Goal: Task Accomplishment & Management: Use online tool/utility

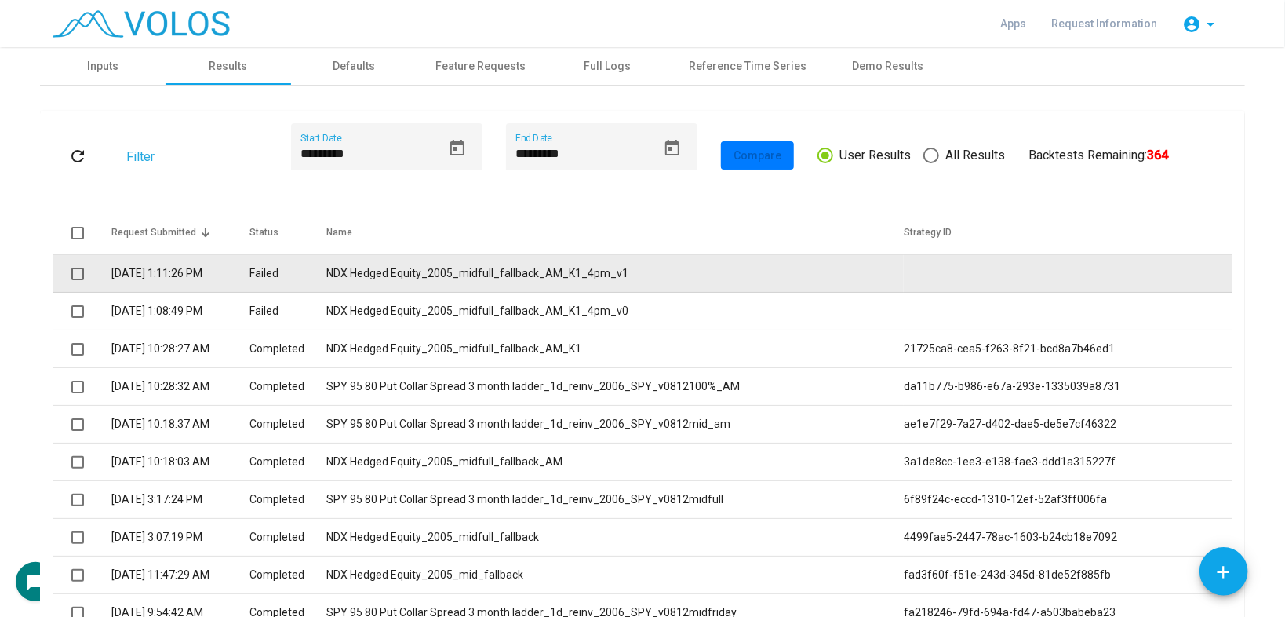
click at [438, 269] on td "NDX Hedged Equity_2005_midfull_fallback_AM_K1_4pm_v1" at bounding box center [614, 274] width 577 height 38
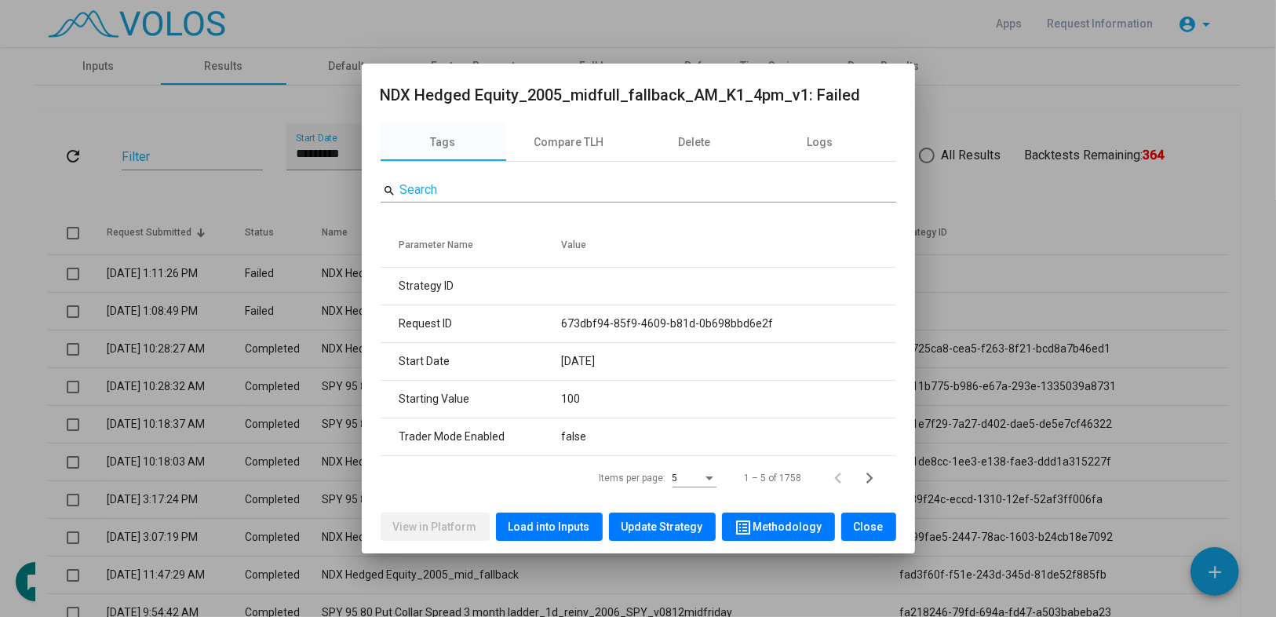
click at [531, 523] on span "Load into Inputs" at bounding box center [549, 526] width 82 height 13
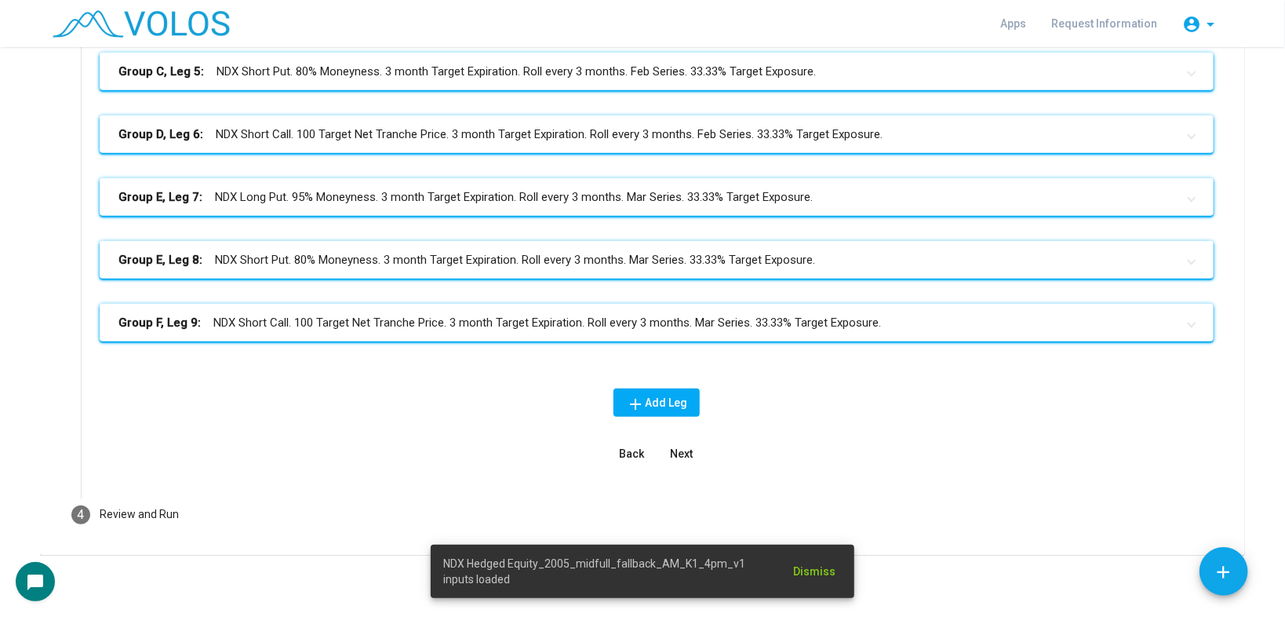
click at [331, 490] on mat-step-header "4 Review and Run" at bounding box center [643, 514] width 1180 height 56
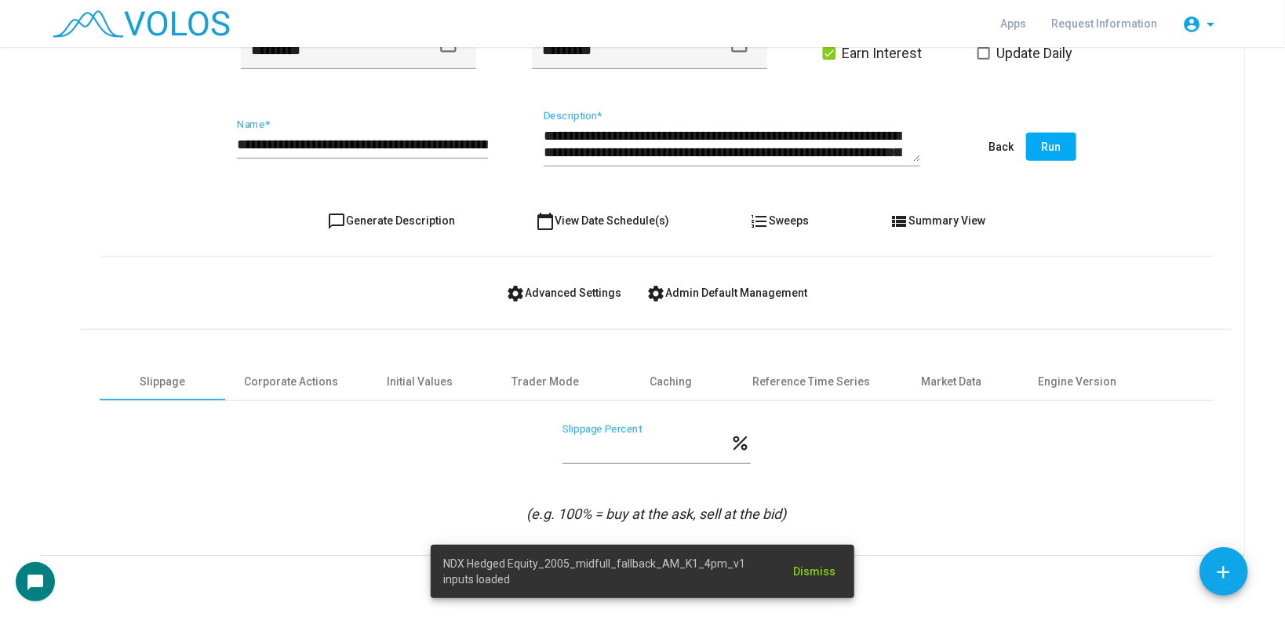
scroll to position [395, 0]
click at [1073, 382] on div "Engine Version" at bounding box center [1077, 381] width 78 height 16
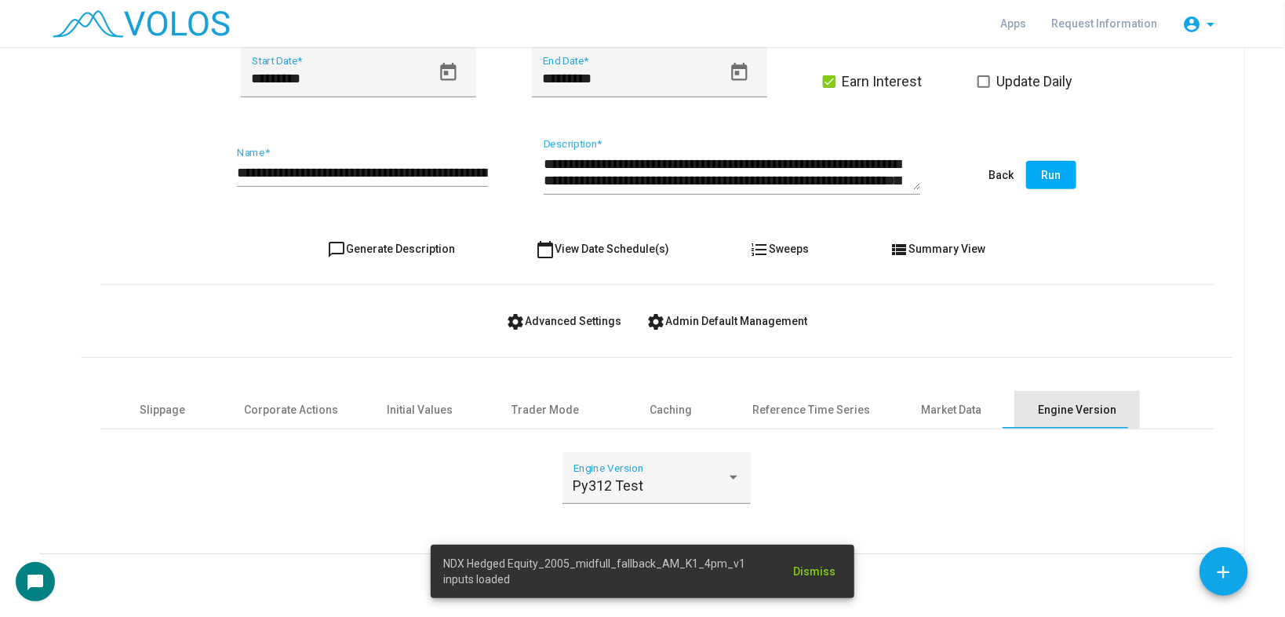
scroll to position [365, 0]
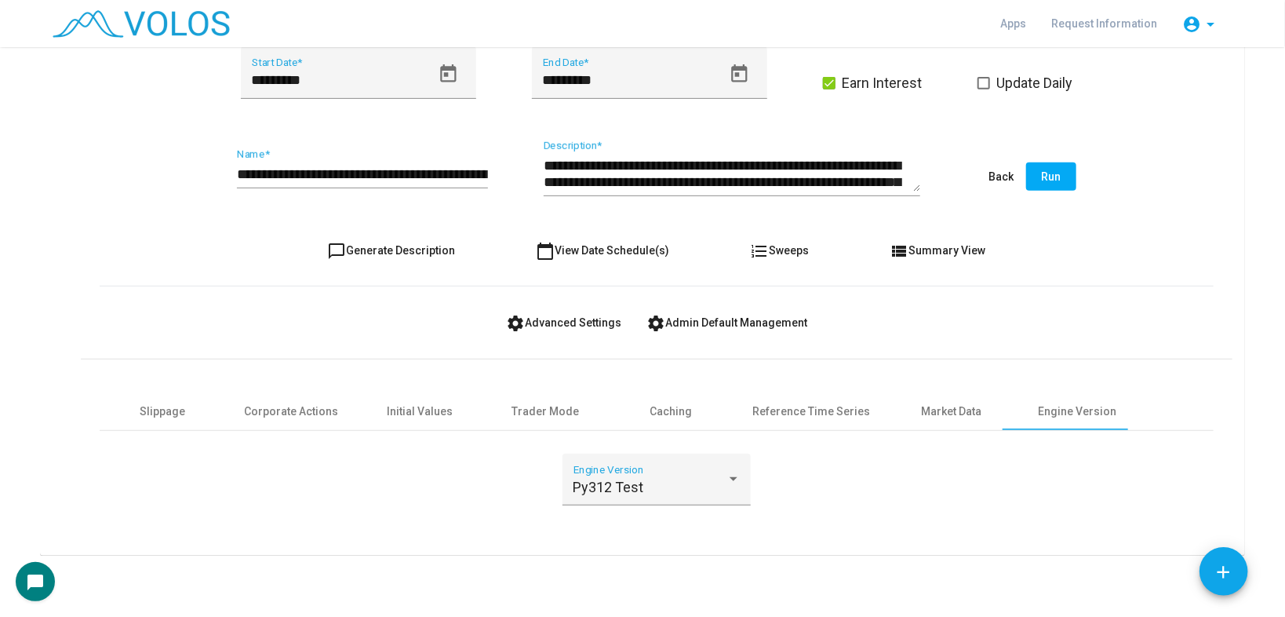
click at [411, 246] on span "chat_bubble_outline Generate Description" at bounding box center [392, 250] width 128 height 13
type textarea "**********"
click at [1043, 168] on button "Run" at bounding box center [1051, 176] width 50 height 28
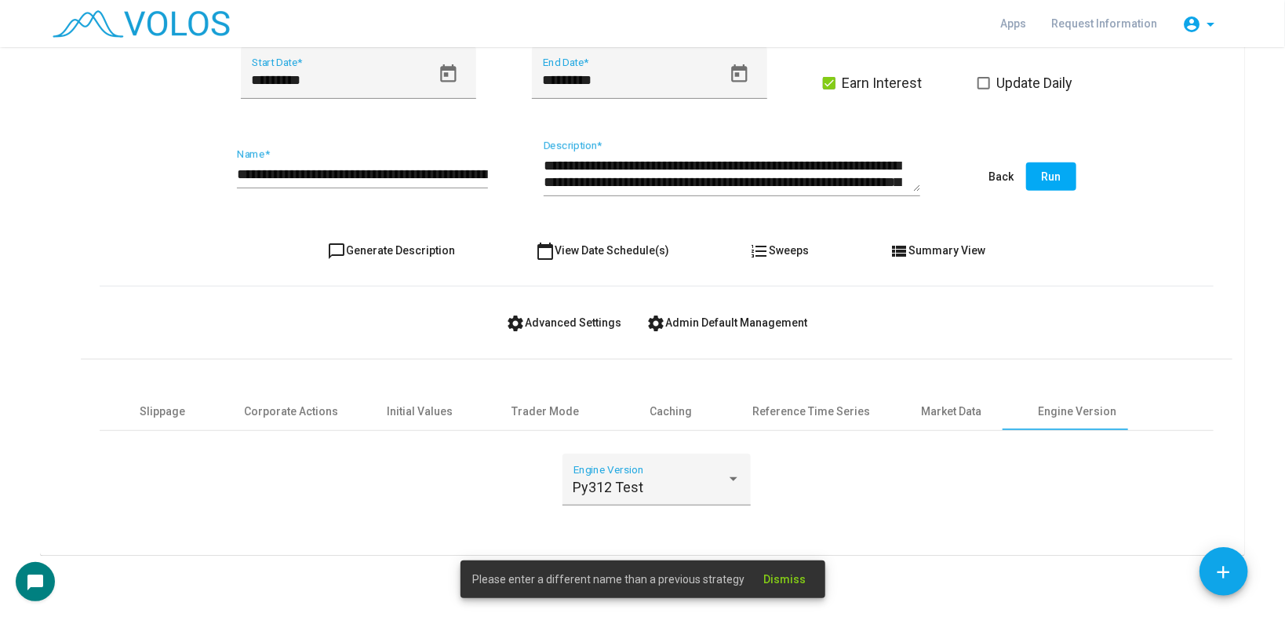
click at [463, 164] on div "**********" at bounding box center [362, 168] width 251 height 40
type input "**********"
click at [1058, 173] on button "Run" at bounding box center [1051, 176] width 50 height 28
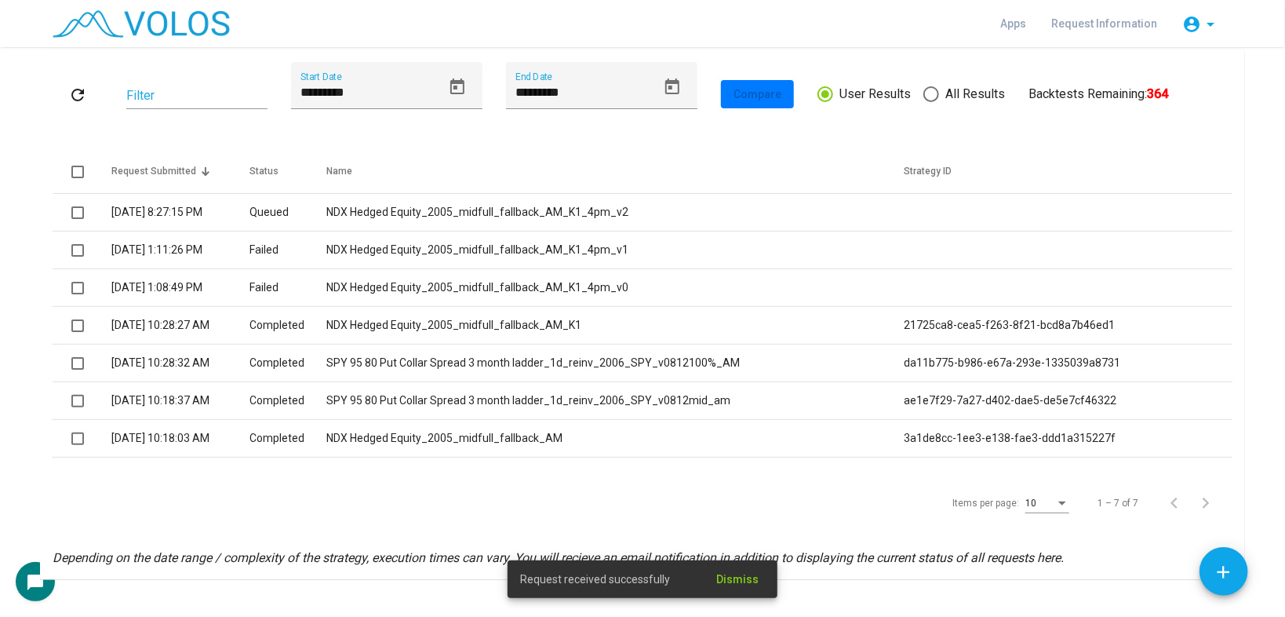
scroll to position [86, 0]
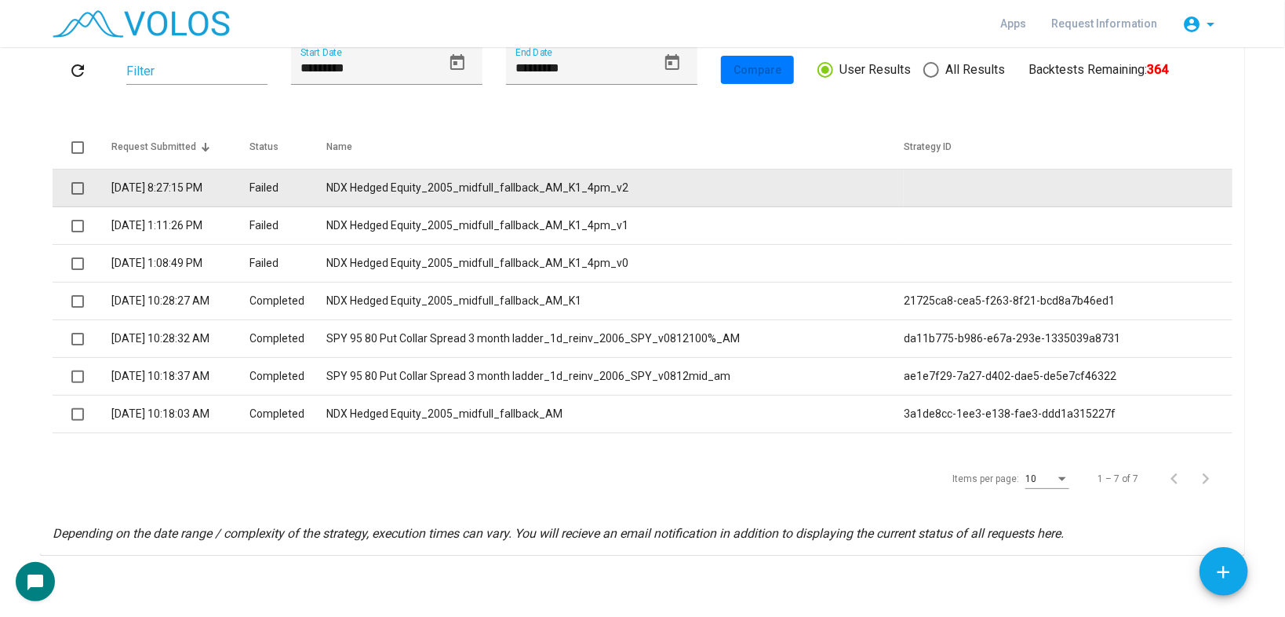
click at [505, 188] on td "NDX Hedged Equity_2005_midfull_fallback_AM_K1_4pm_v2" at bounding box center [614, 188] width 577 height 38
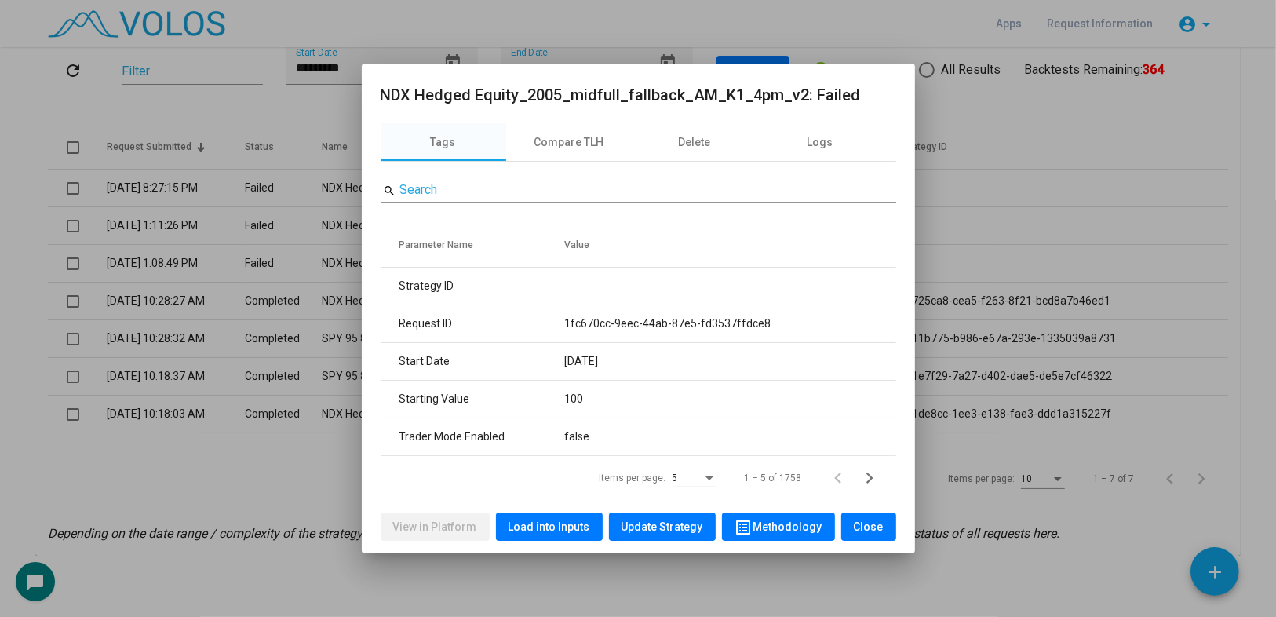
click at [151, 461] on div at bounding box center [638, 308] width 1276 height 617
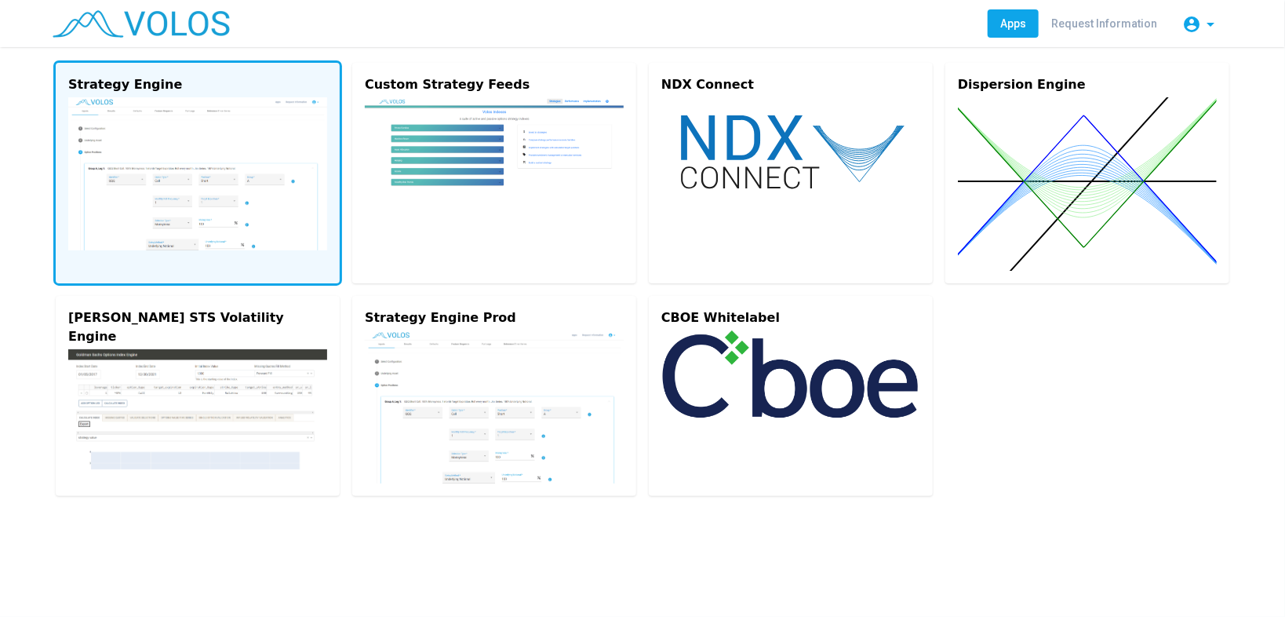
click at [227, 184] on img at bounding box center [197, 173] width 259 height 153
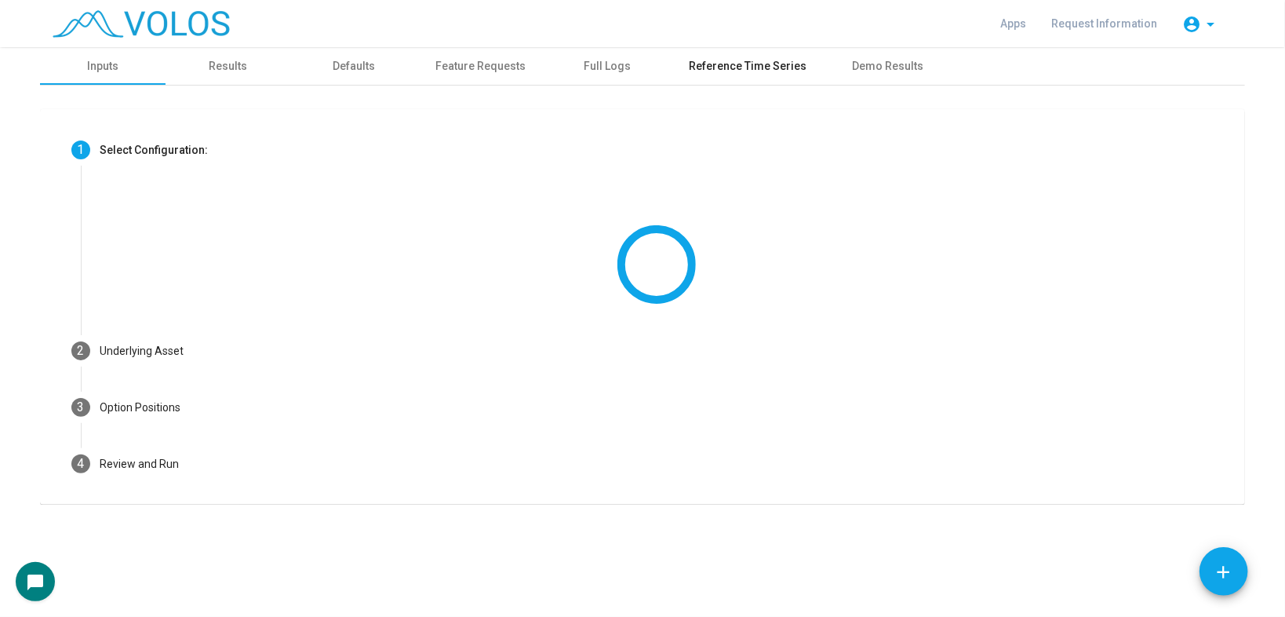
click at [734, 65] on div "Reference Time Series" at bounding box center [748, 66] width 118 height 16
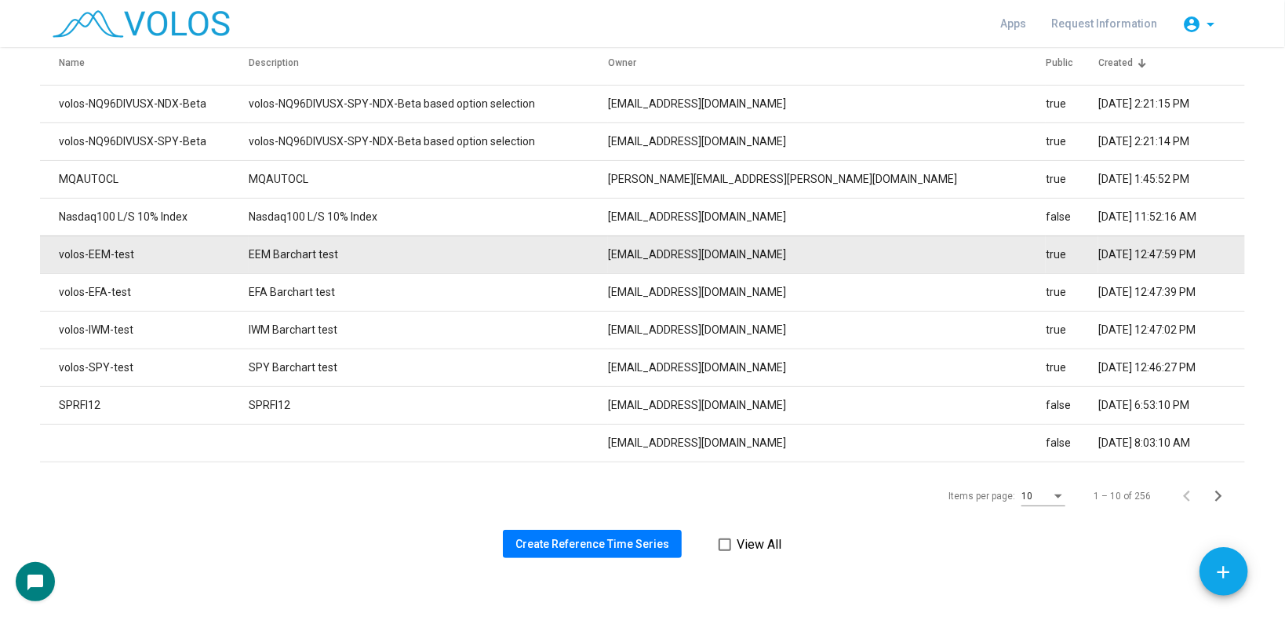
scroll to position [135, 0]
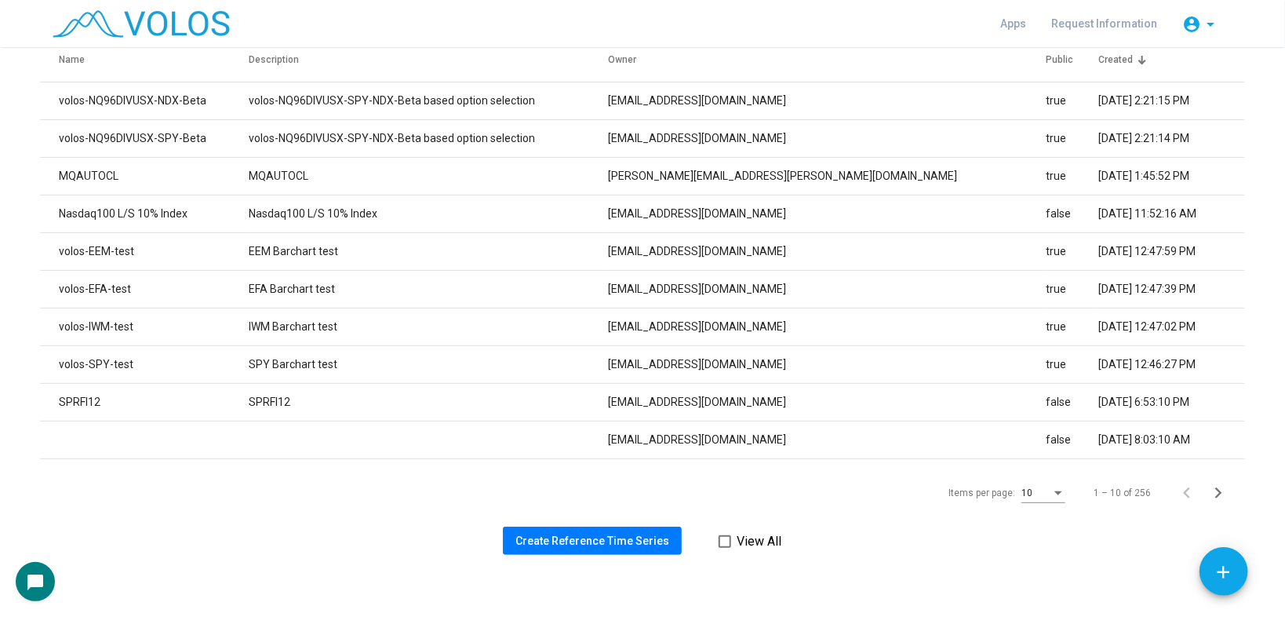
click at [556, 546] on span "Create Reference Time Series" at bounding box center [592, 540] width 154 height 13
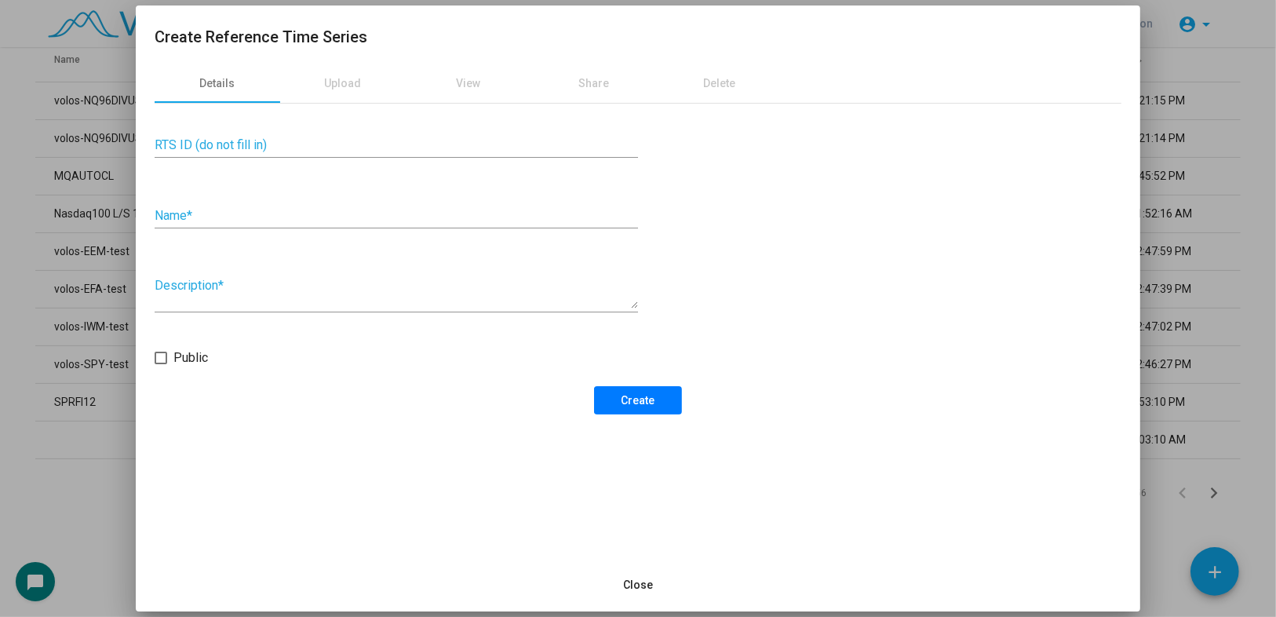
click at [228, 218] on input "Name *" at bounding box center [396, 216] width 483 height 14
paste input "**********"
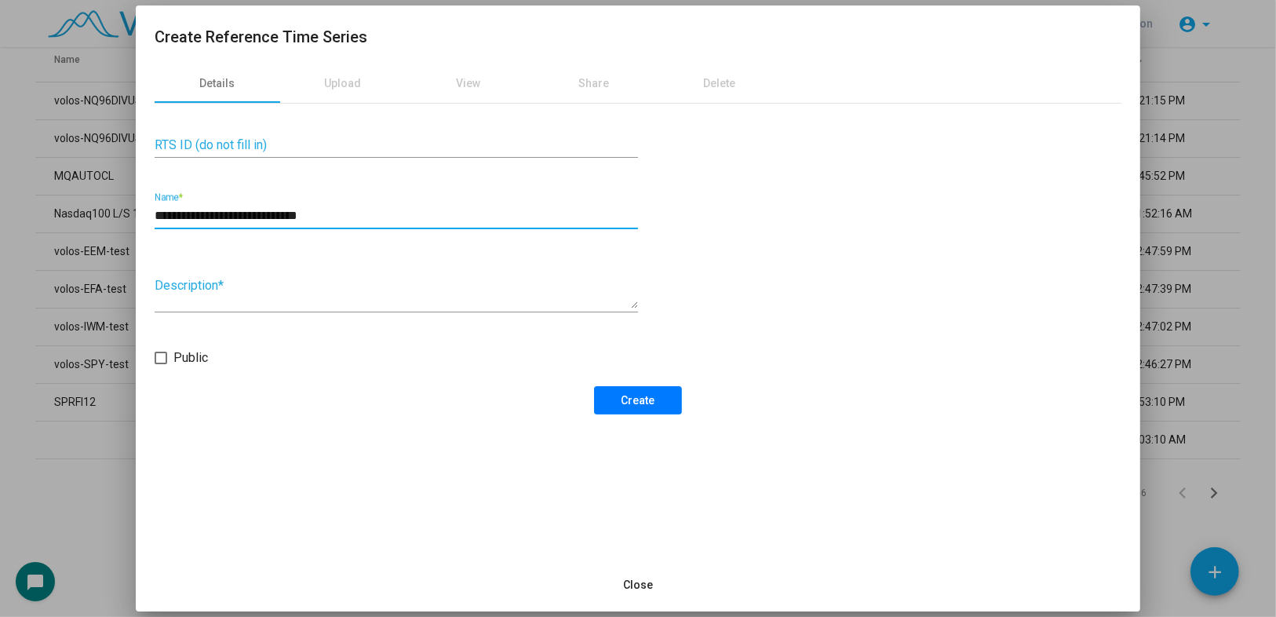
type input "**********"
click at [421, 282] on textarea "Description *" at bounding box center [396, 292] width 483 height 31
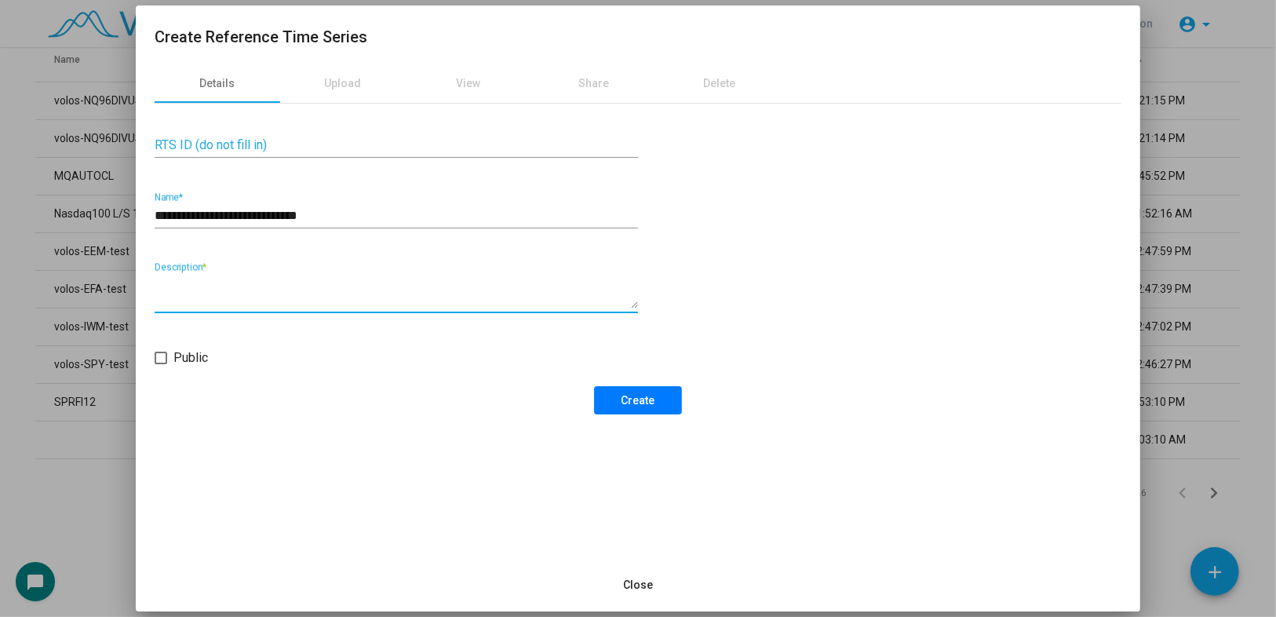
paste textarea "**********"
type textarea "**********"
click at [610, 393] on button "Create" at bounding box center [638, 400] width 88 height 28
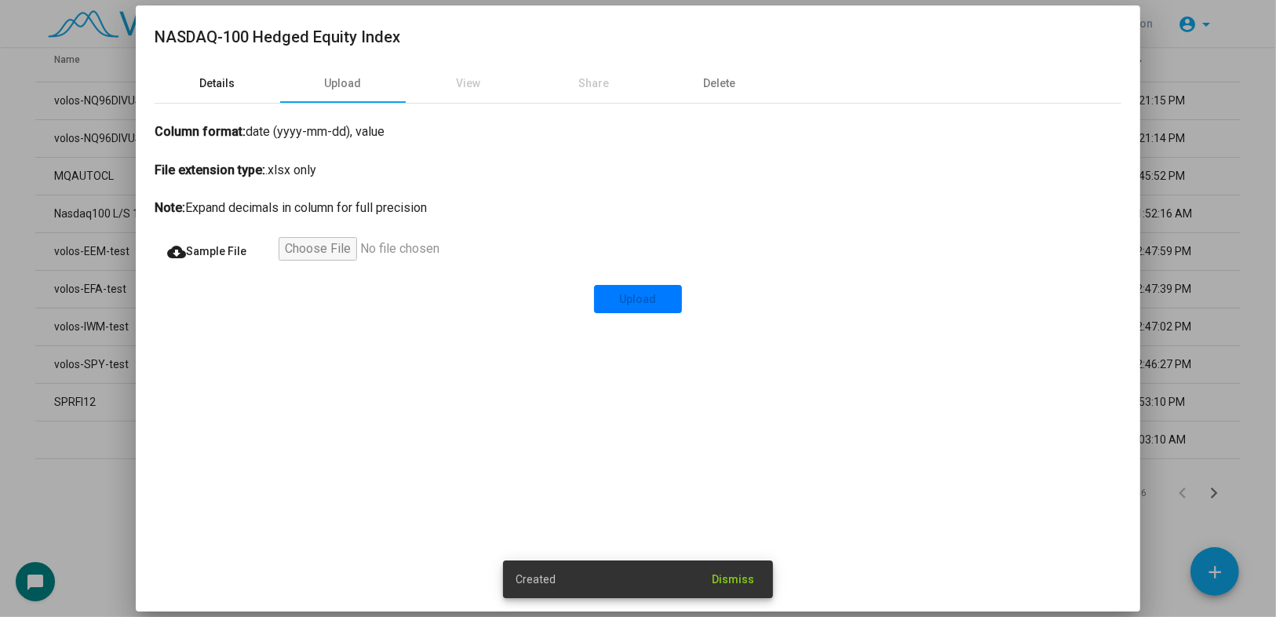
click at [231, 86] on div "Details" at bounding box center [217, 83] width 35 height 16
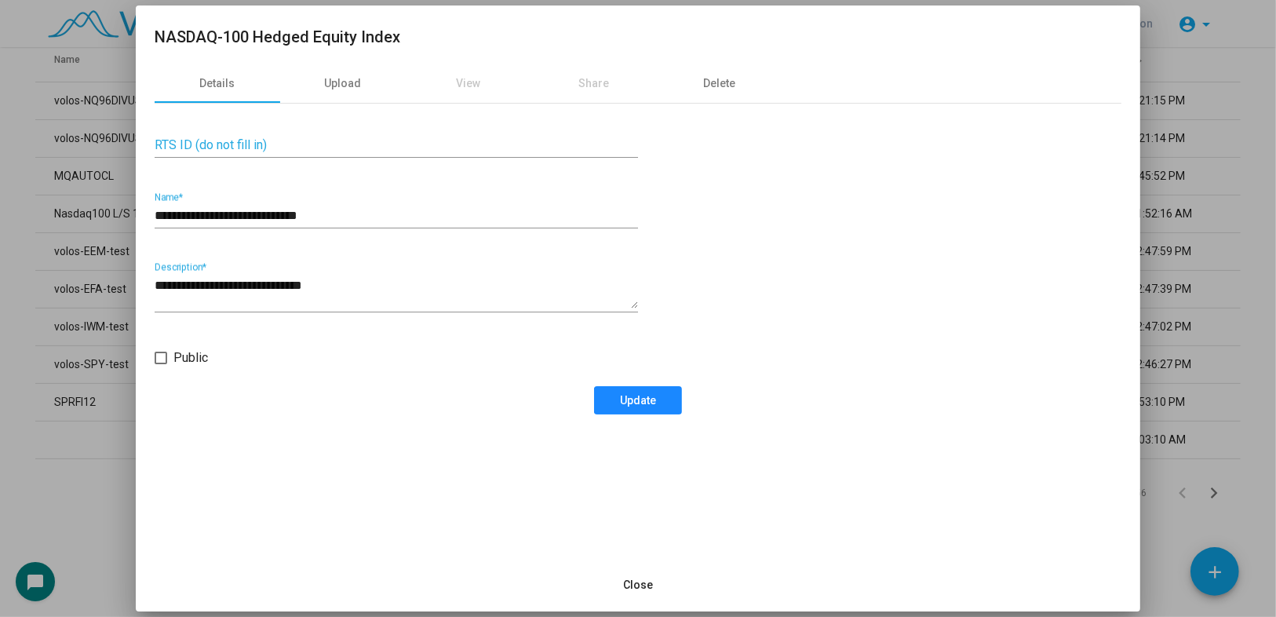
click at [624, 406] on span "Update" at bounding box center [638, 400] width 36 height 13
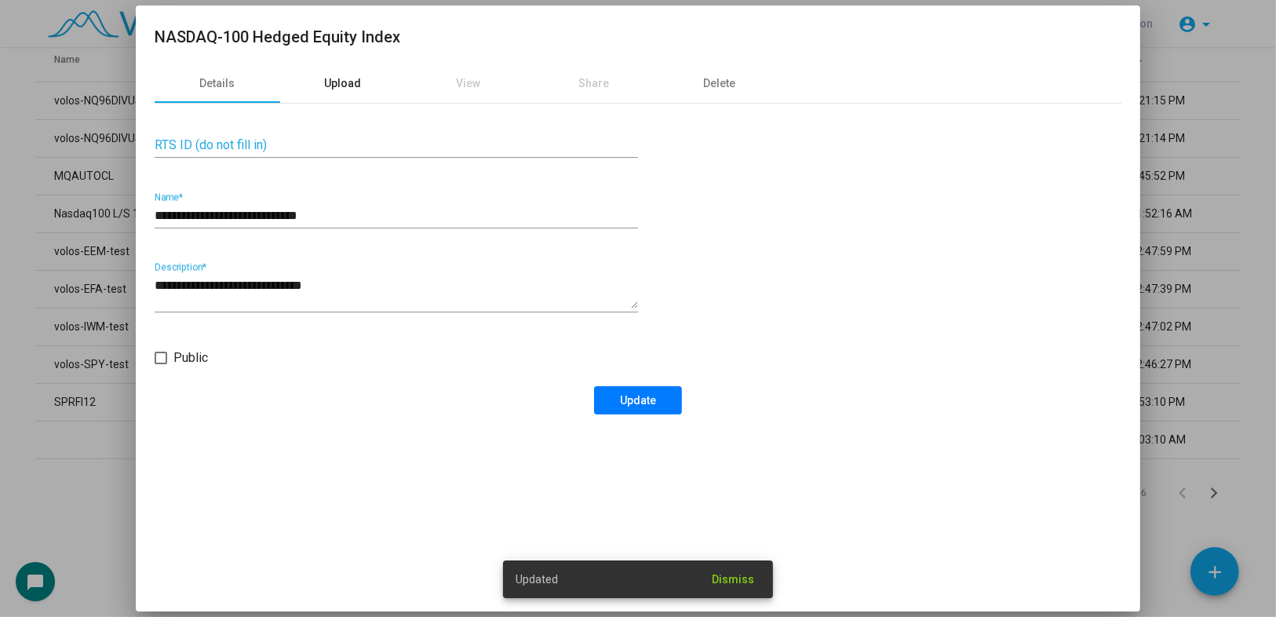
click at [326, 80] on div "Upload" at bounding box center [343, 83] width 37 height 16
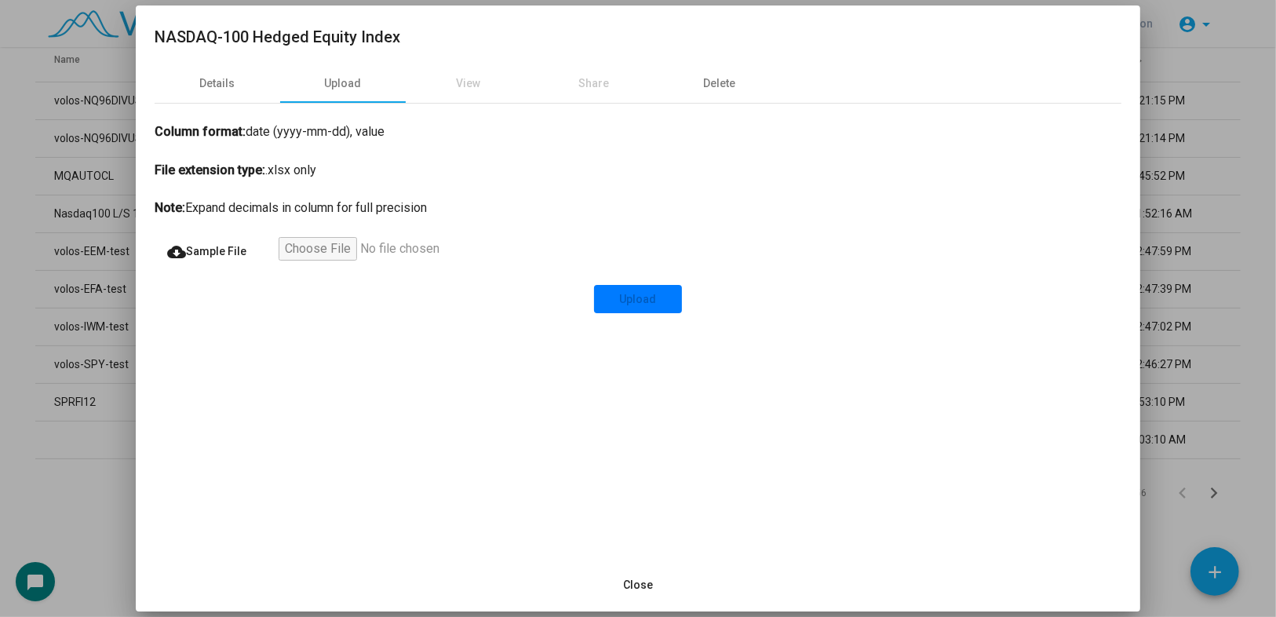
click at [296, 243] on input "file" at bounding box center [375, 251] width 193 height 28
type input "**********"
click at [632, 301] on span "Upload" at bounding box center [638, 299] width 37 height 13
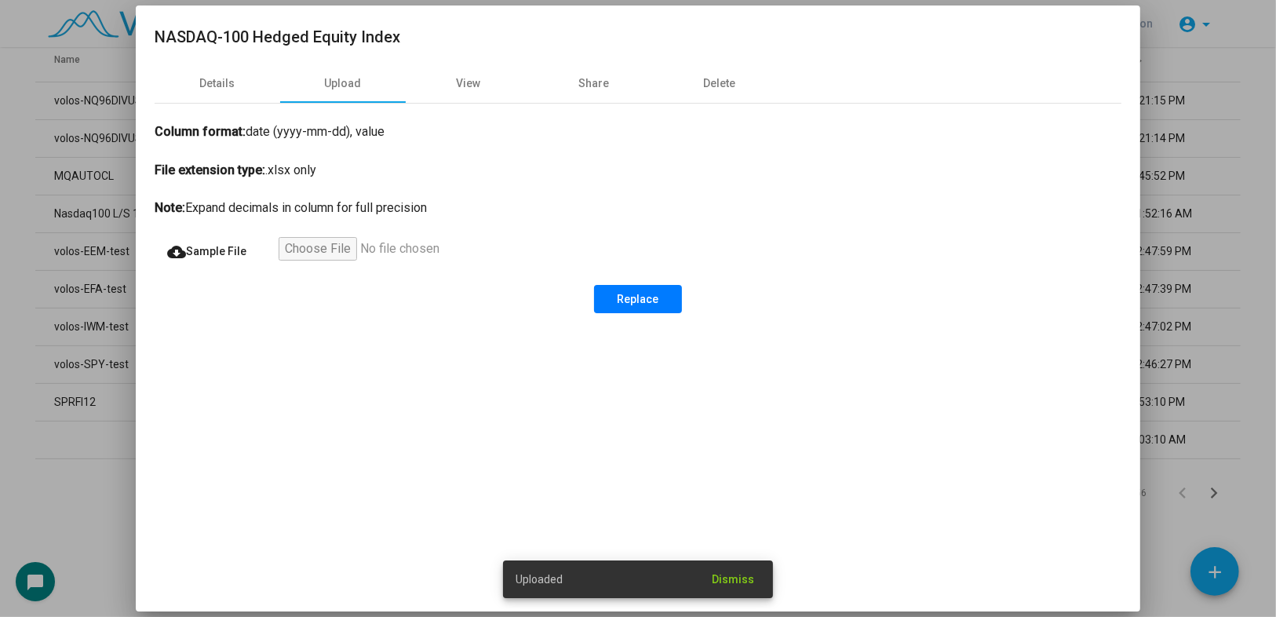
click at [12, 474] on div at bounding box center [638, 308] width 1276 height 617
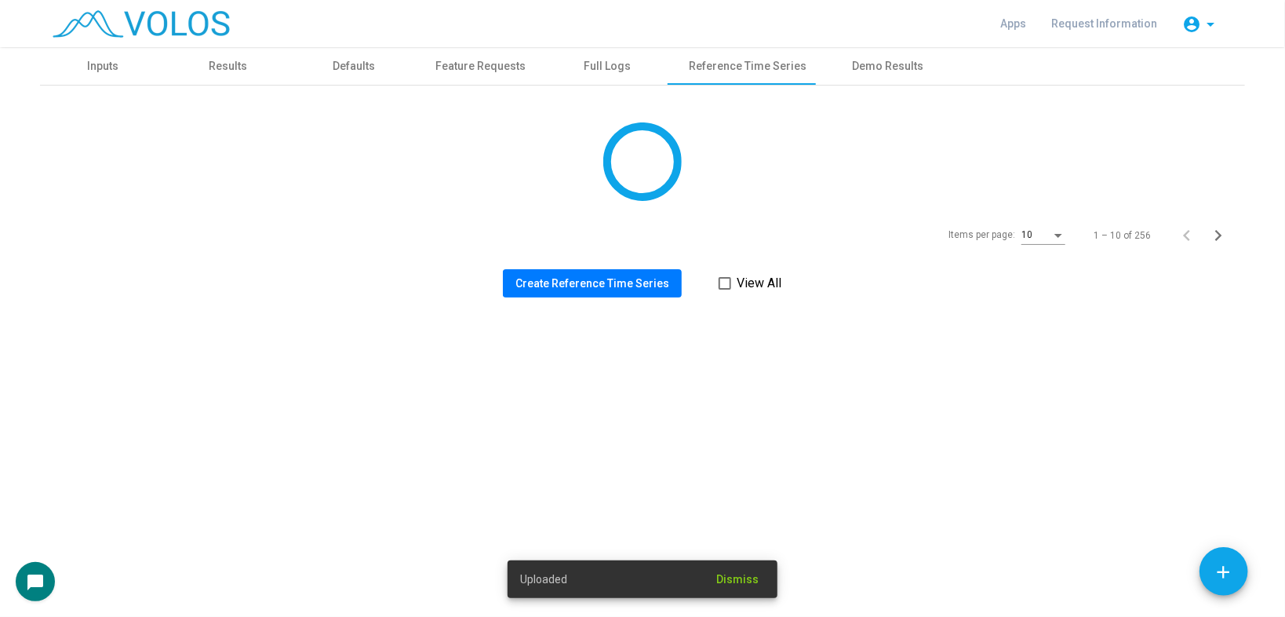
scroll to position [0, 0]
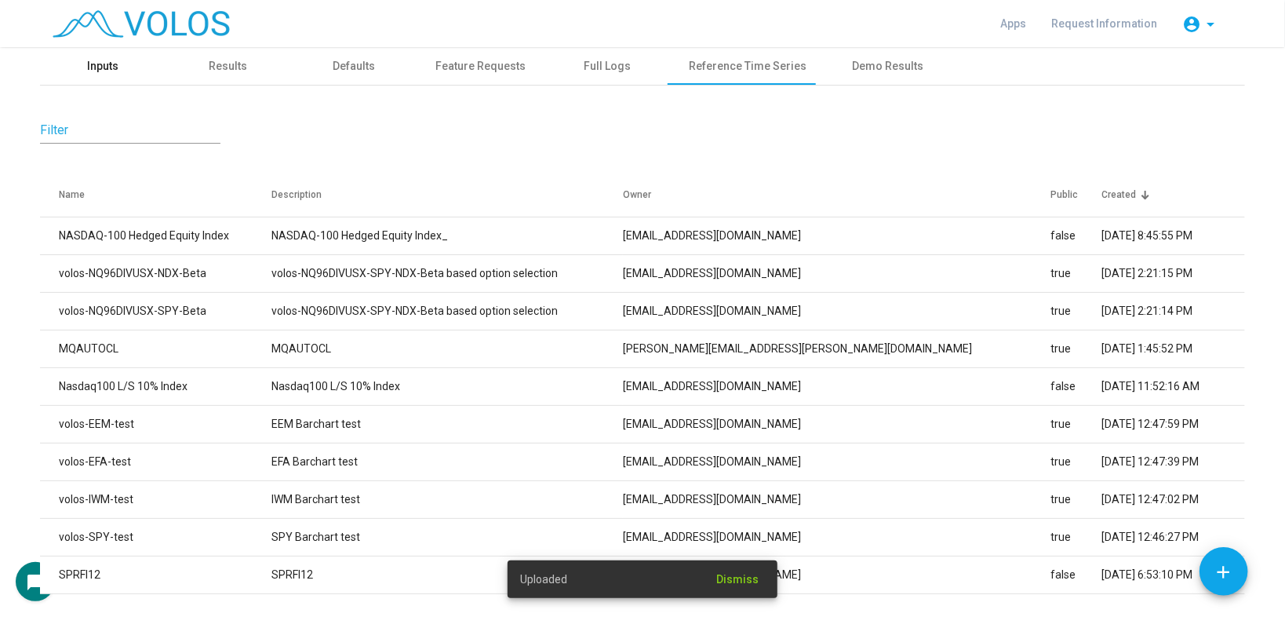
click at [101, 63] on div "Inputs" at bounding box center [102, 66] width 31 height 16
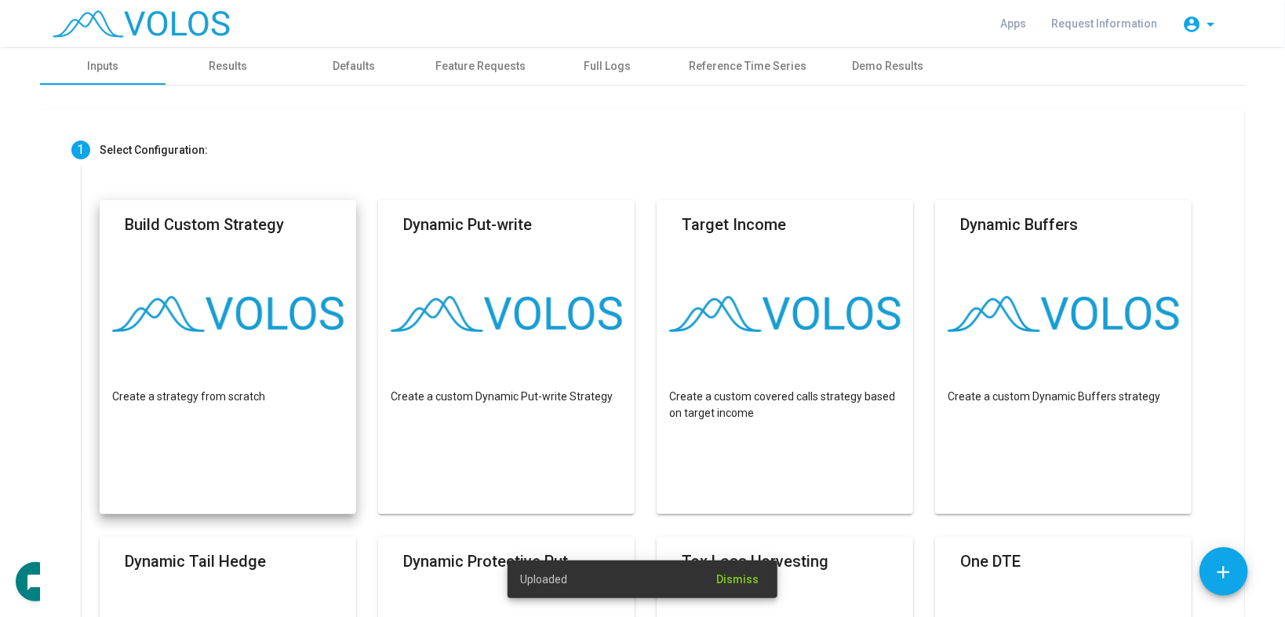
click at [262, 370] on mat-card "Build Custom Strategy Create a strategy from scratch" at bounding box center [228, 357] width 257 height 314
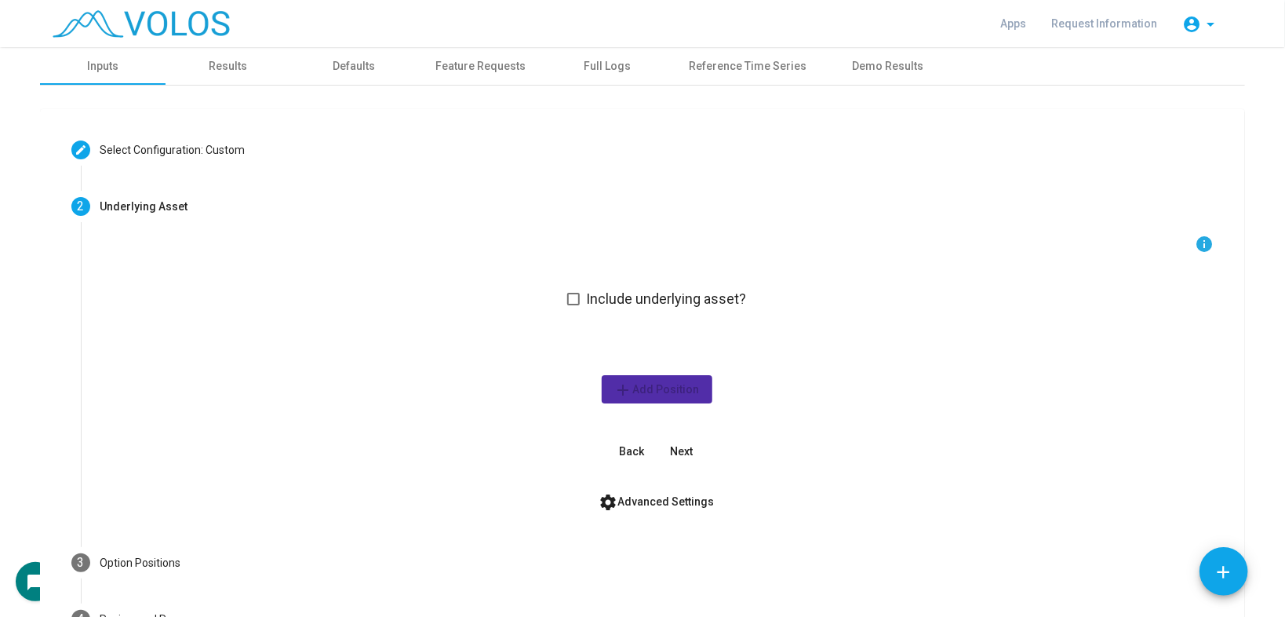
click at [632, 299] on span "Include underlying asset?" at bounding box center [666, 299] width 160 height 19
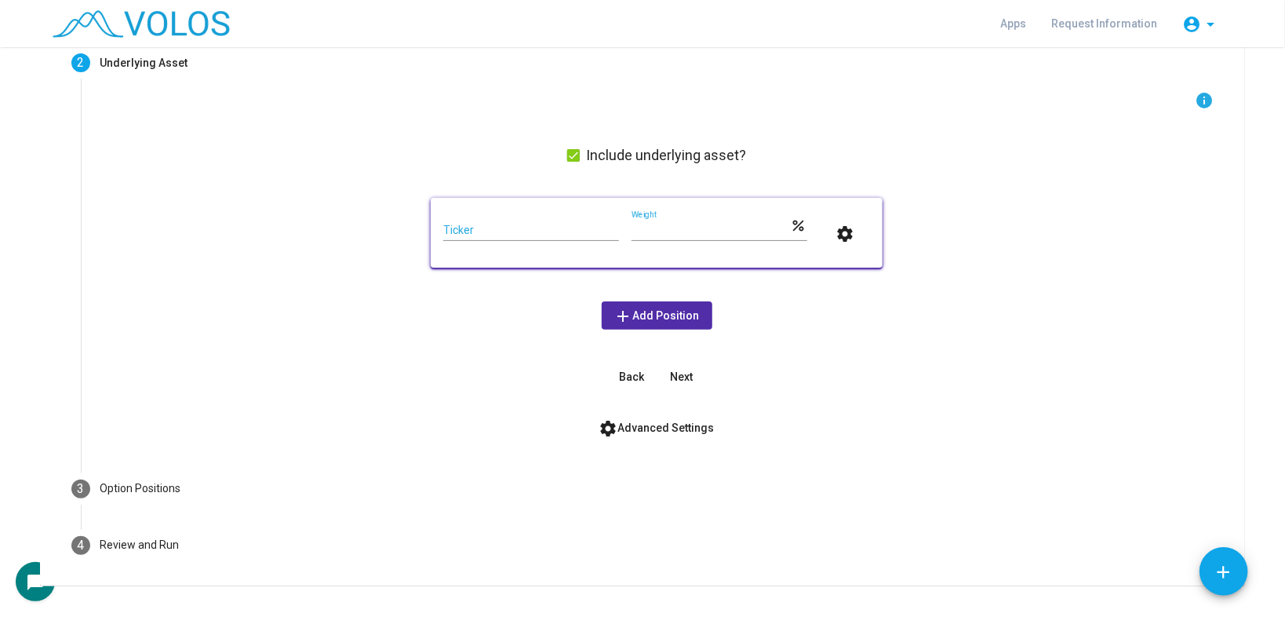
scroll to position [174, 0]
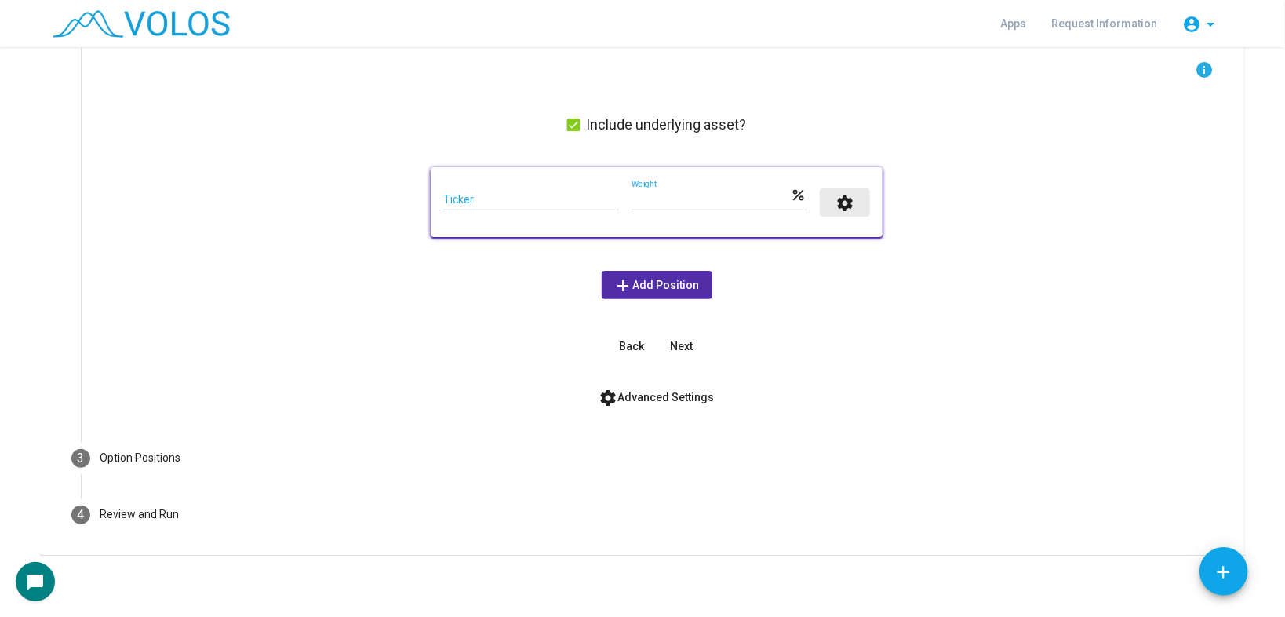
click at [841, 194] on mat-icon "settings" at bounding box center [845, 203] width 19 height 19
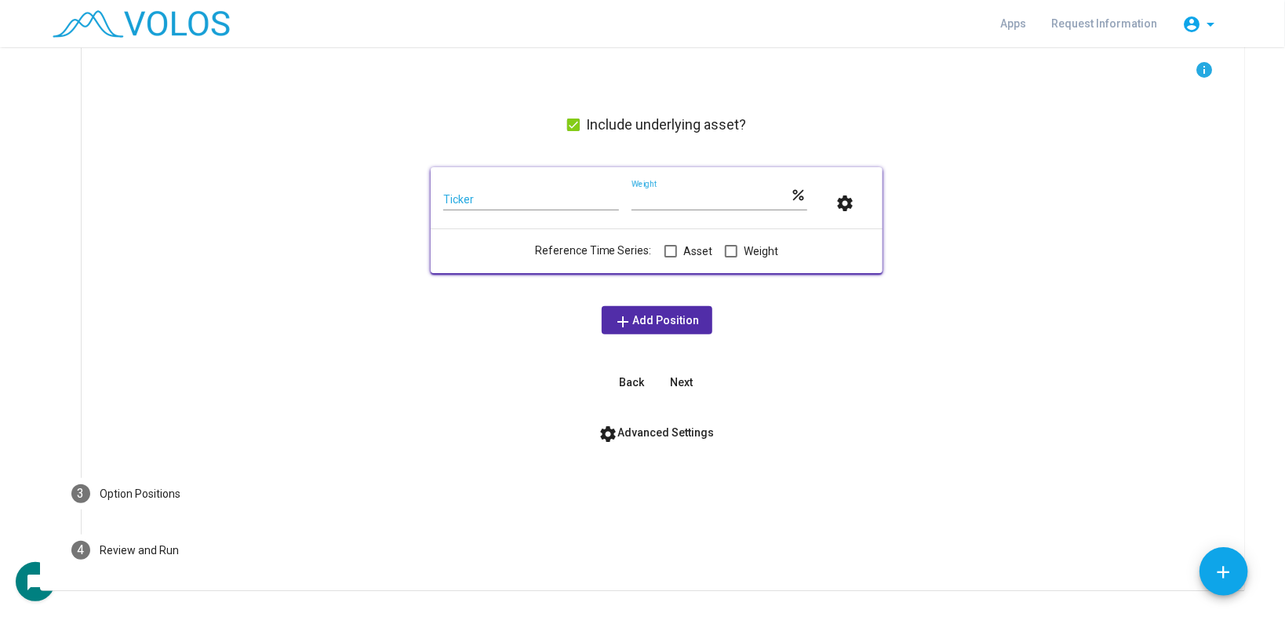
click at [687, 249] on span "Asset" at bounding box center [697, 251] width 29 height 19
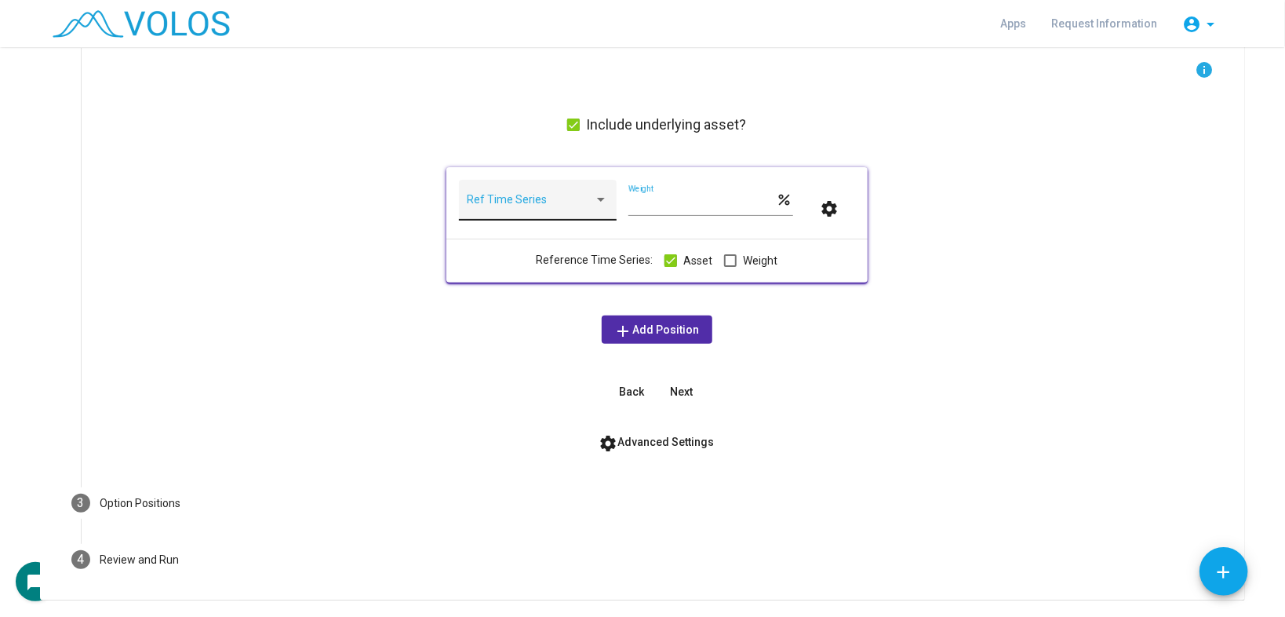
click at [518, 207] on span at bounding box center [530, 205] width 127 height 13
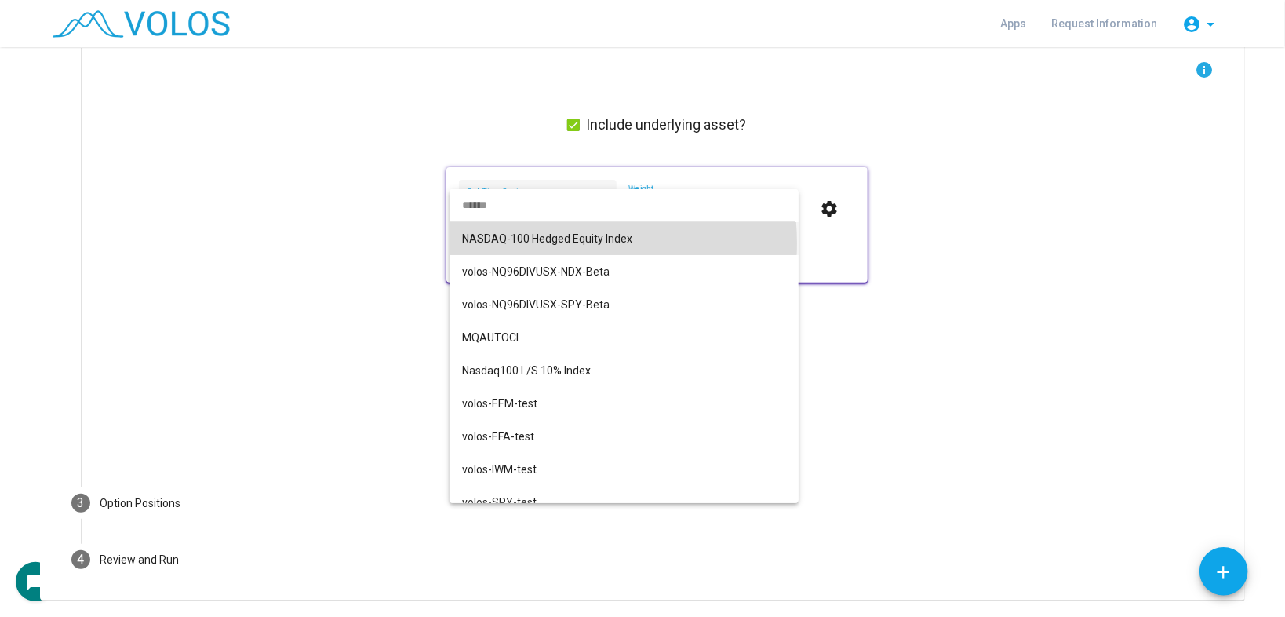
click at [535, 243] on span "NASDAQ-100 Hedged Equity Index" at bounding box center [624, 238] width 324 height 33
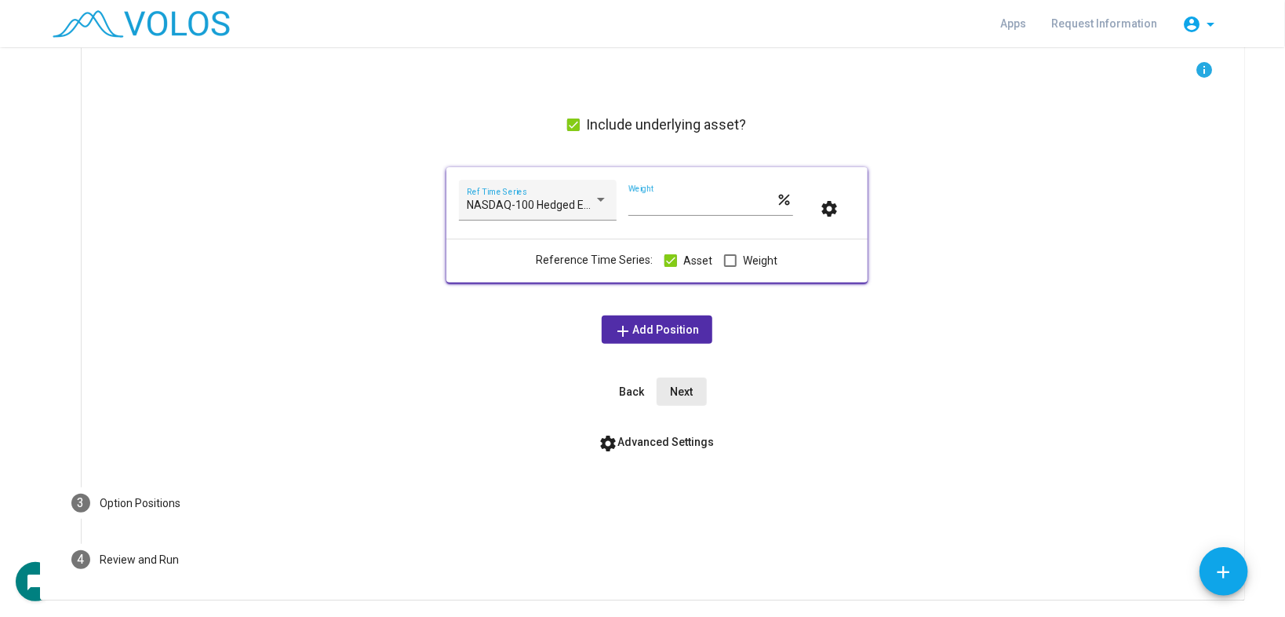
click at [679, 385] on span "Next" at bounding box center [682, 391] width 23 height 13
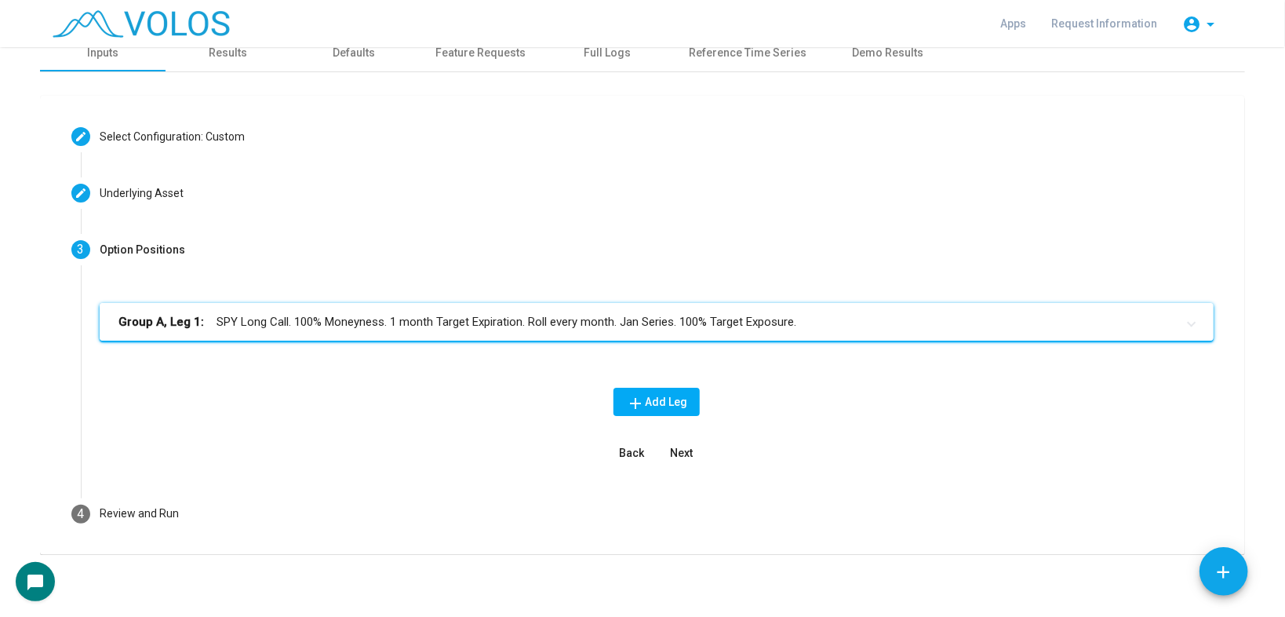
click at [504, 330] on mat-expansion-panel-header "Group A, Leg 1: SPY Long Call. 100% Moneyness. 1 month Target Expiration. Roll …" at bounding box center [657, 322] width 1114 height 38
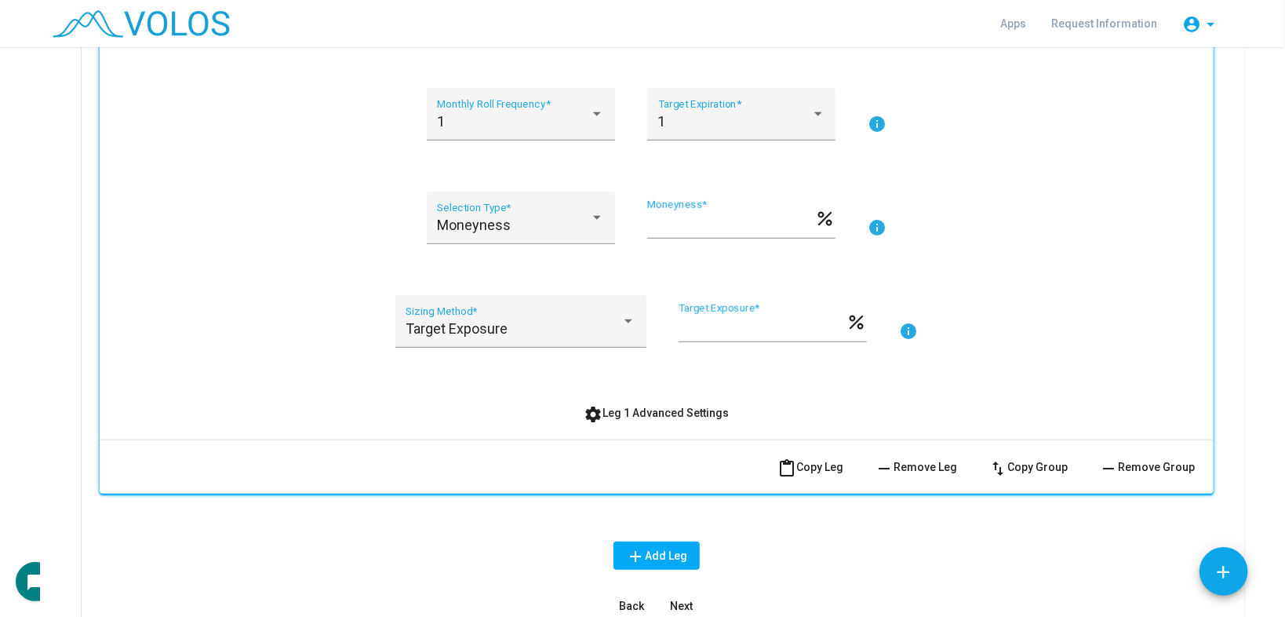
scroll to position [390, 0]
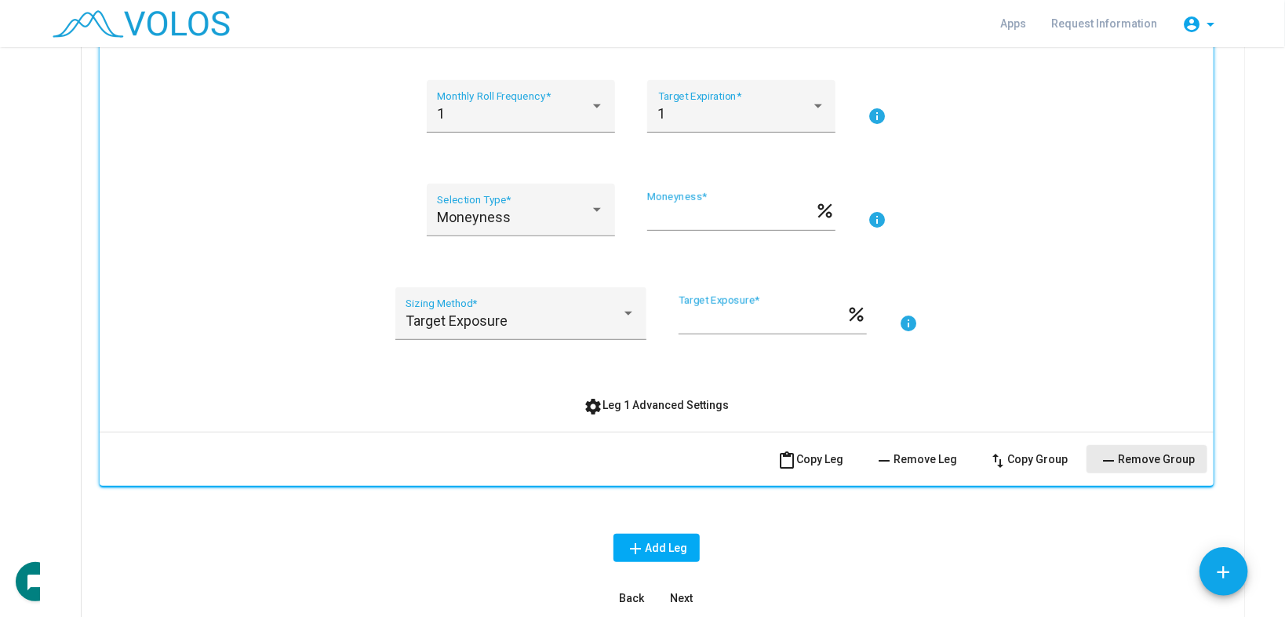
click at [1166, 458] on span "remove Remove Group" at bounding box center [1147, 459] width 96 height 13
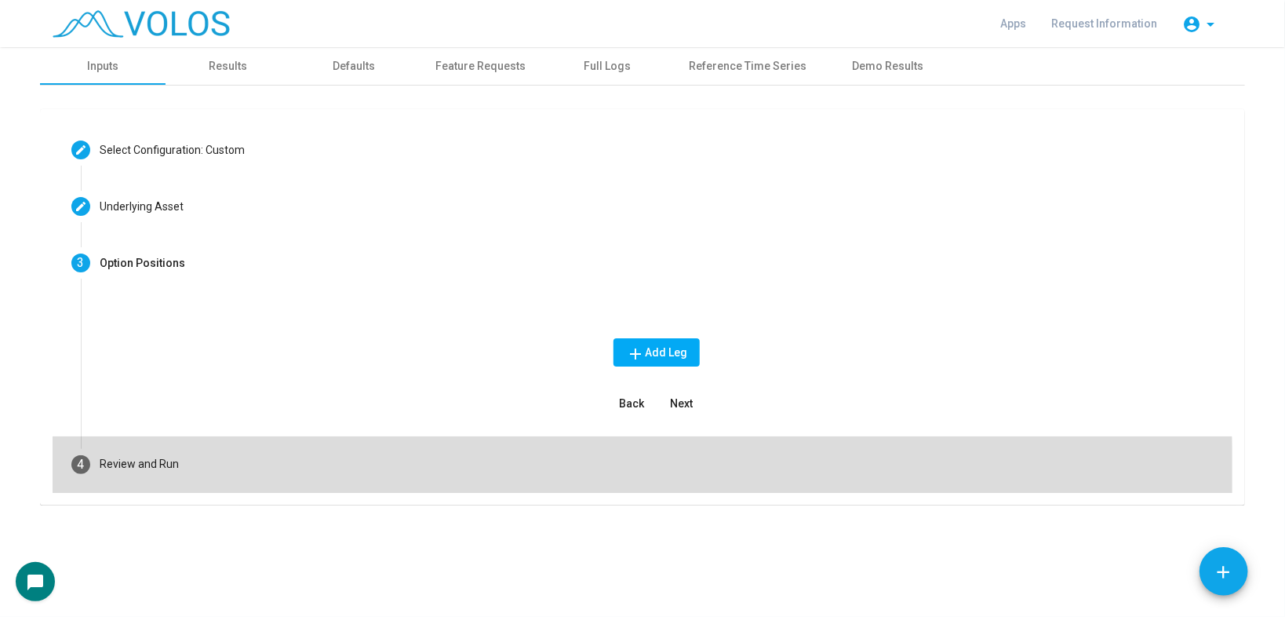
click at [452, 474] on mat-step-header "4 Review and Run" at bounding box center [643, 464] width 1180 height 56
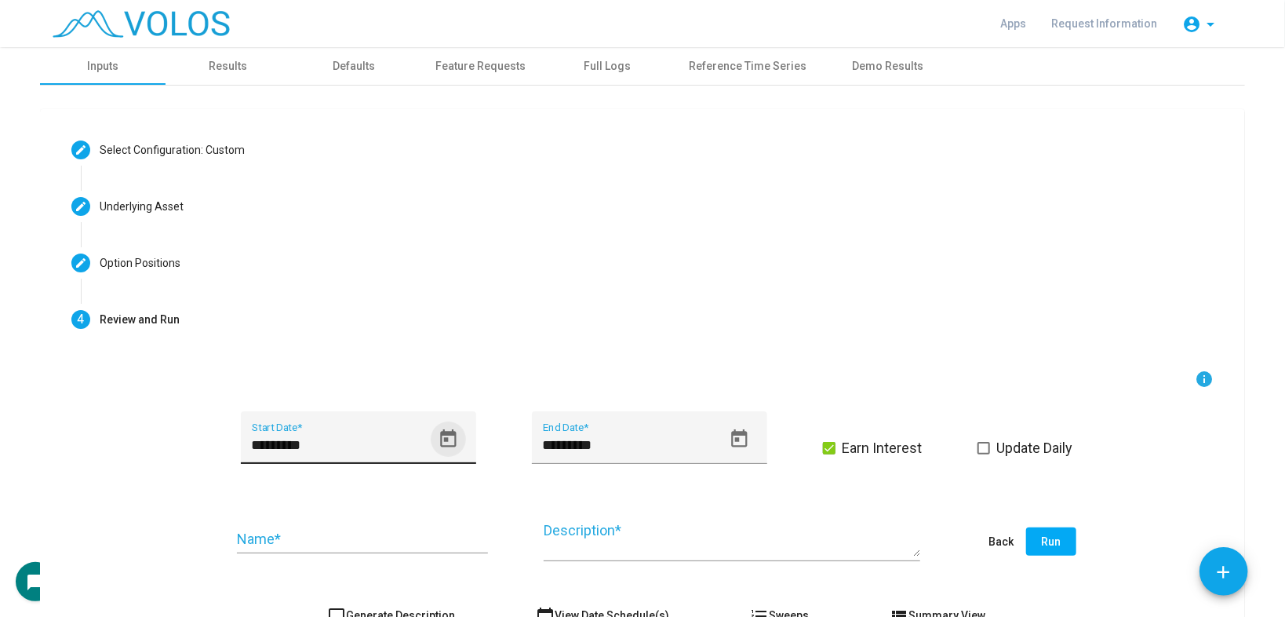
click at [452, 439] on icon "Open calendar" at bounding box center [448, 438] width 21 height 21
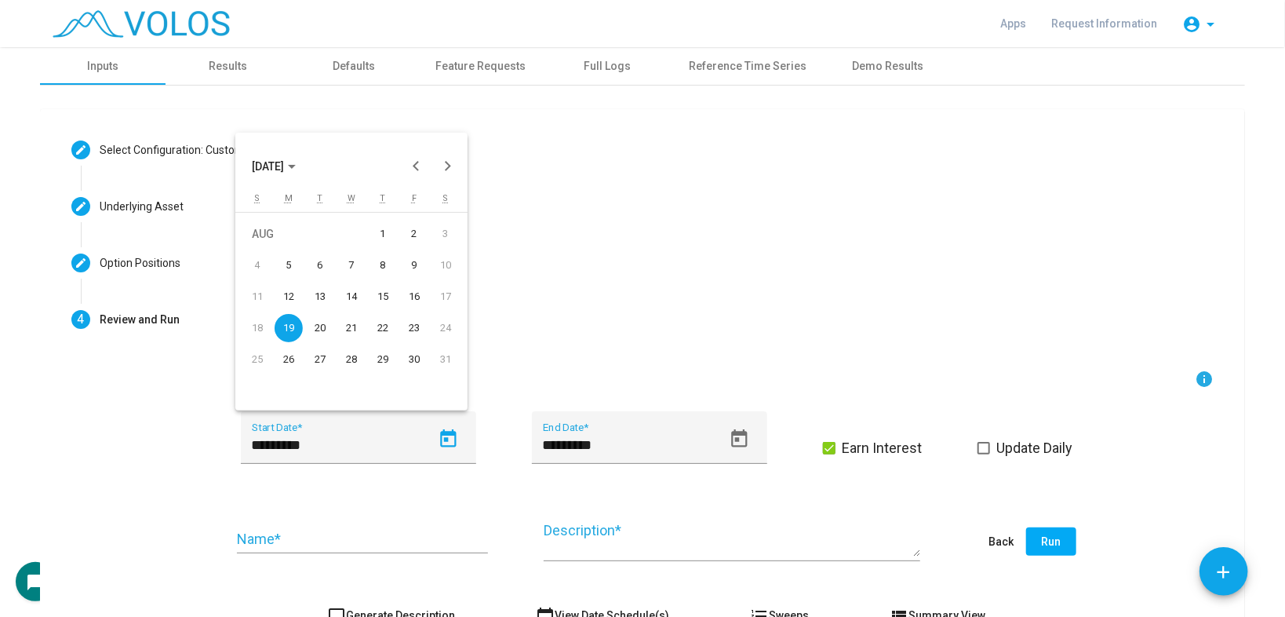
click at [275, 167] on span "AUG 2024" at bounding box center [268, 166] width 32 height 13
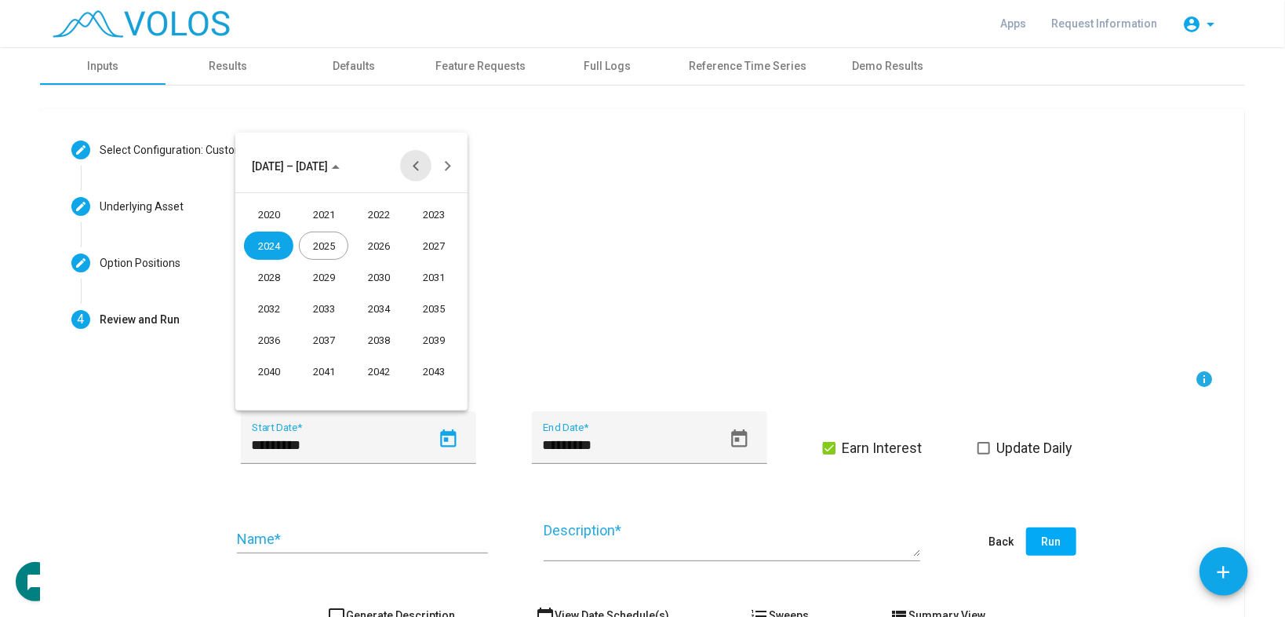
drag, startPoint x: 402, startPoint y: 175, endPoint x: 410, endPoint y: 169, distance: 8.9
click at [404, 175] on button "Previous 24 years" at bounding box center [415, 165] width 31 height 31
click at [331, 275] on div "2005" at bounding box center [323, 277] width 49 height 28
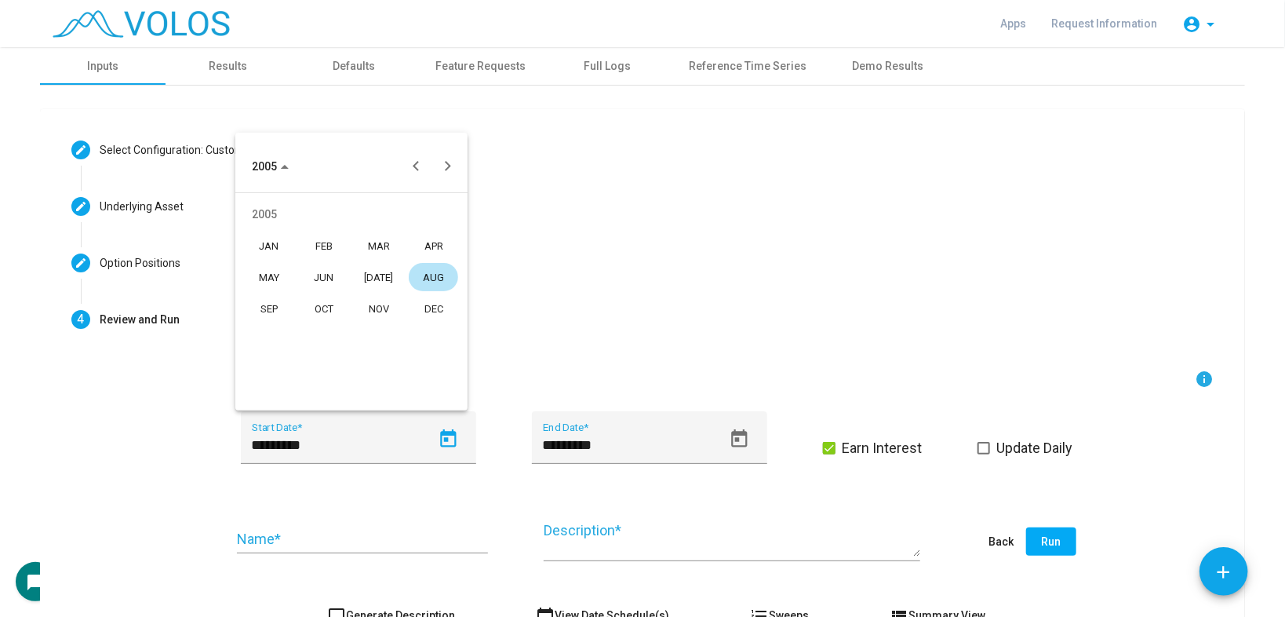
click at [265, 249] on div "JAN" at bounding box center [268, 245] width 49 height 28
click at [402, 327] on div "21" at bounding box center [414, 328] width 28 height 28
type input "*********"
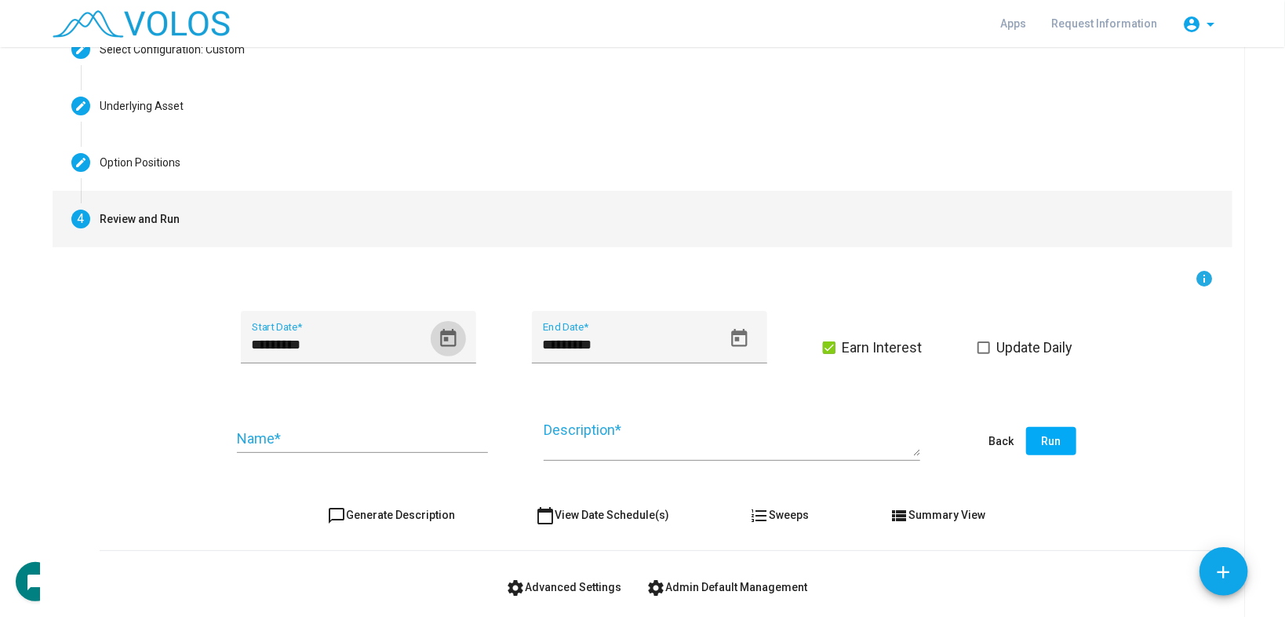
scroll to position [177, 0]
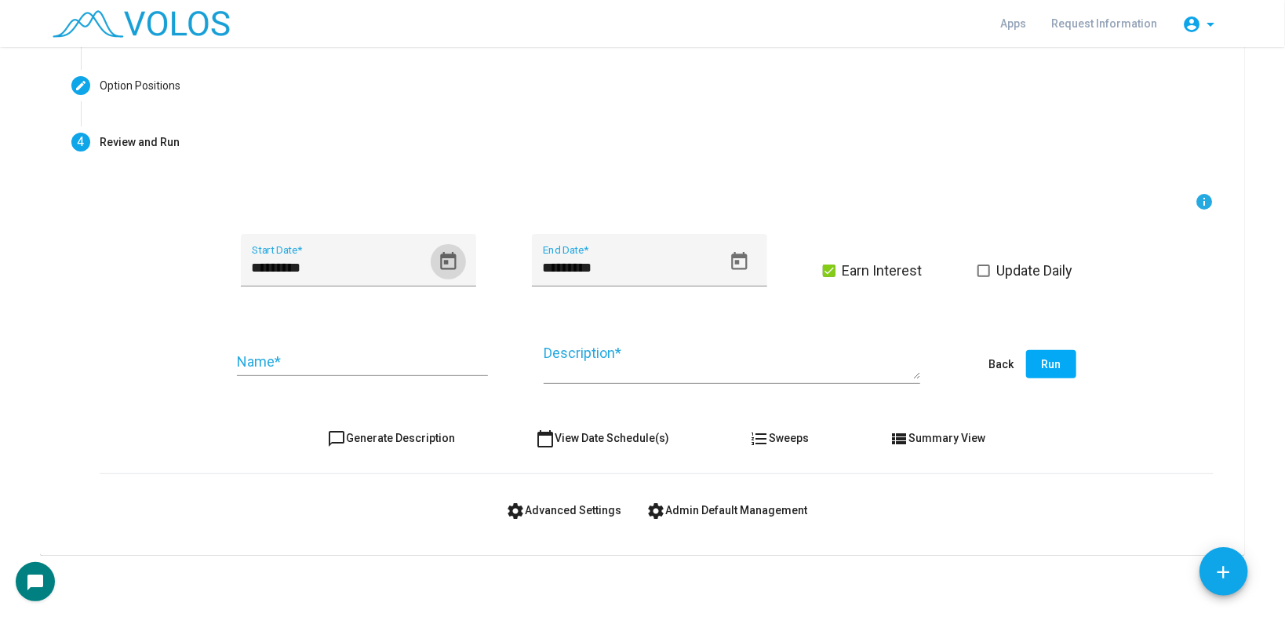
click at [366, 370] on div "Name *" at bounding box center [362, 356] width 251 height 40
click at [380, 424] on button "chat_bubble_outline Generate Description" at bounding box center [391, 438] width 153 height 28
type textarea "**********"
click at [382, 358] on input "Name *" at bounding box center [362, 362] width 251 height 16
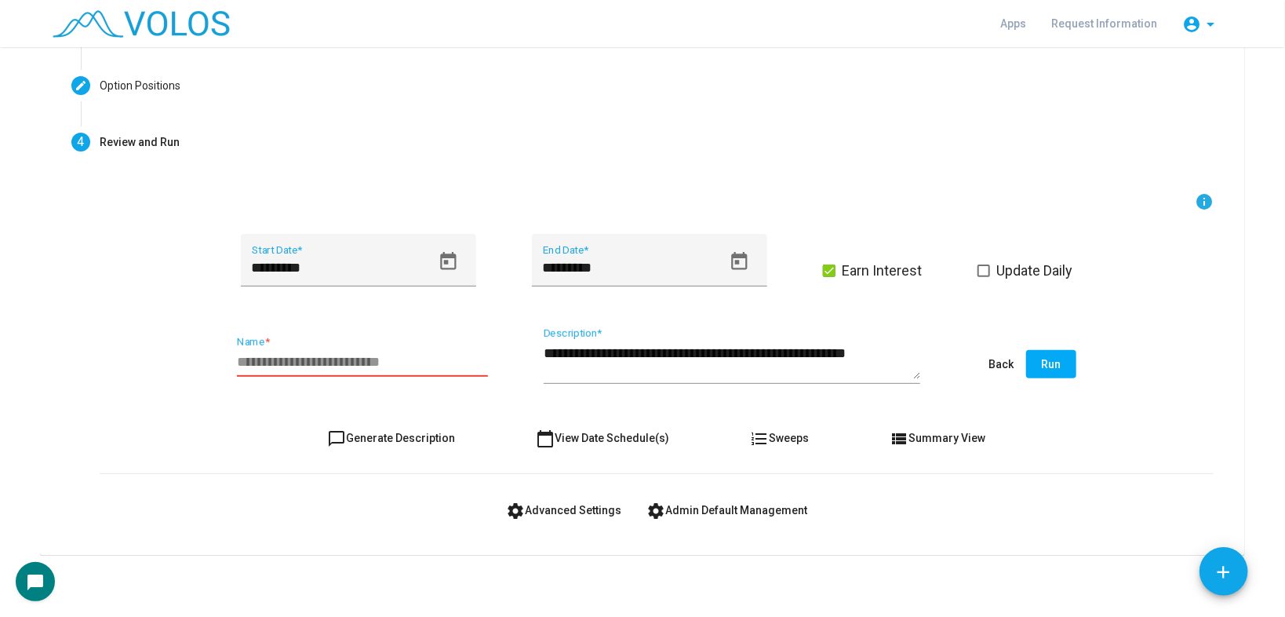
paste input "**********"
type input "**********"
click at [1053, 361] on span "Run" at bounding box center [1052, 364] width 20 height 13
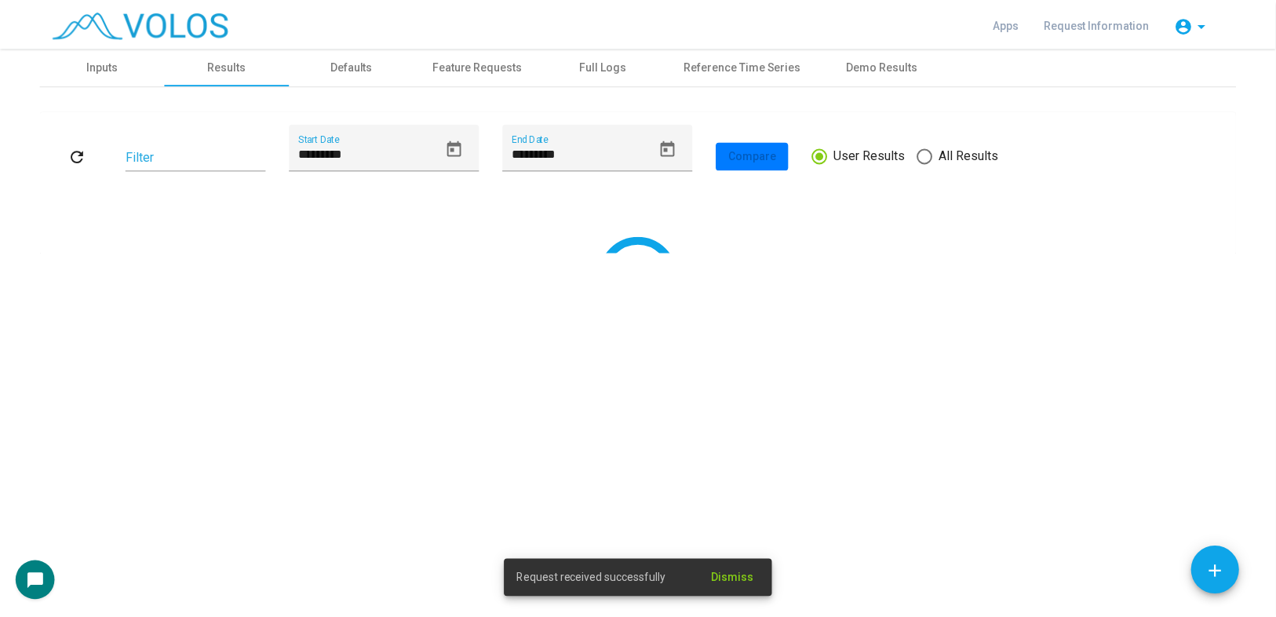
scroll to position [0, 0]
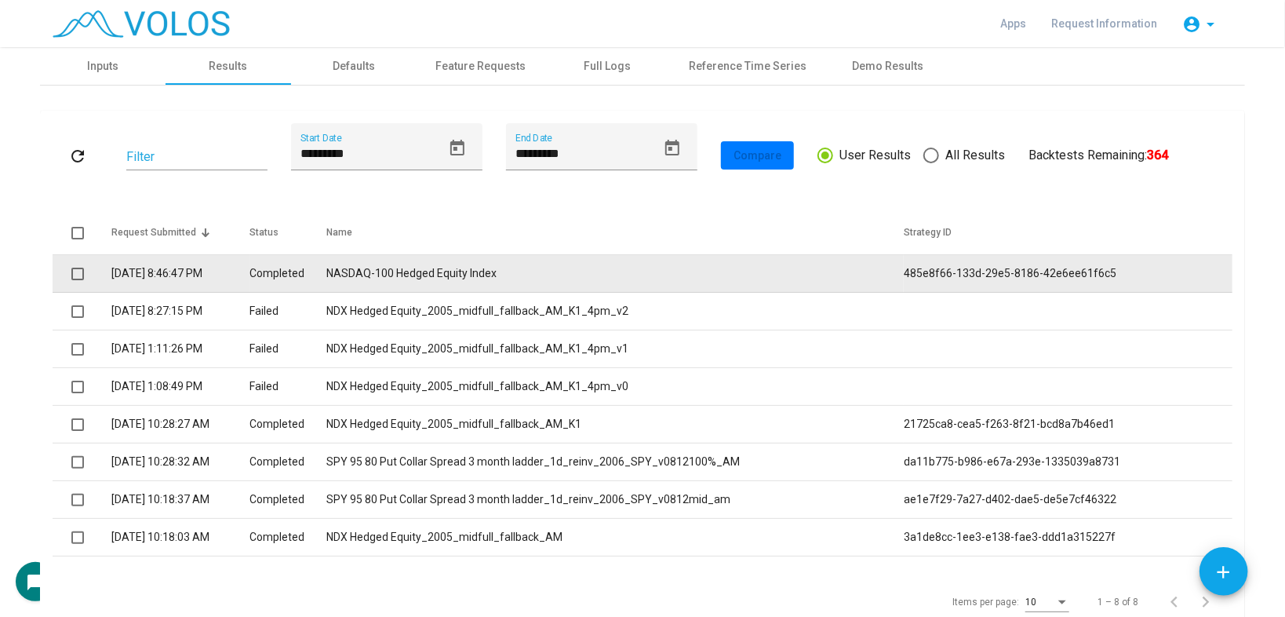
click at [457, 269] on td "NASDAQ-100 Hedged Equity Index" at bounding box center [614, 274] width 577 height 38
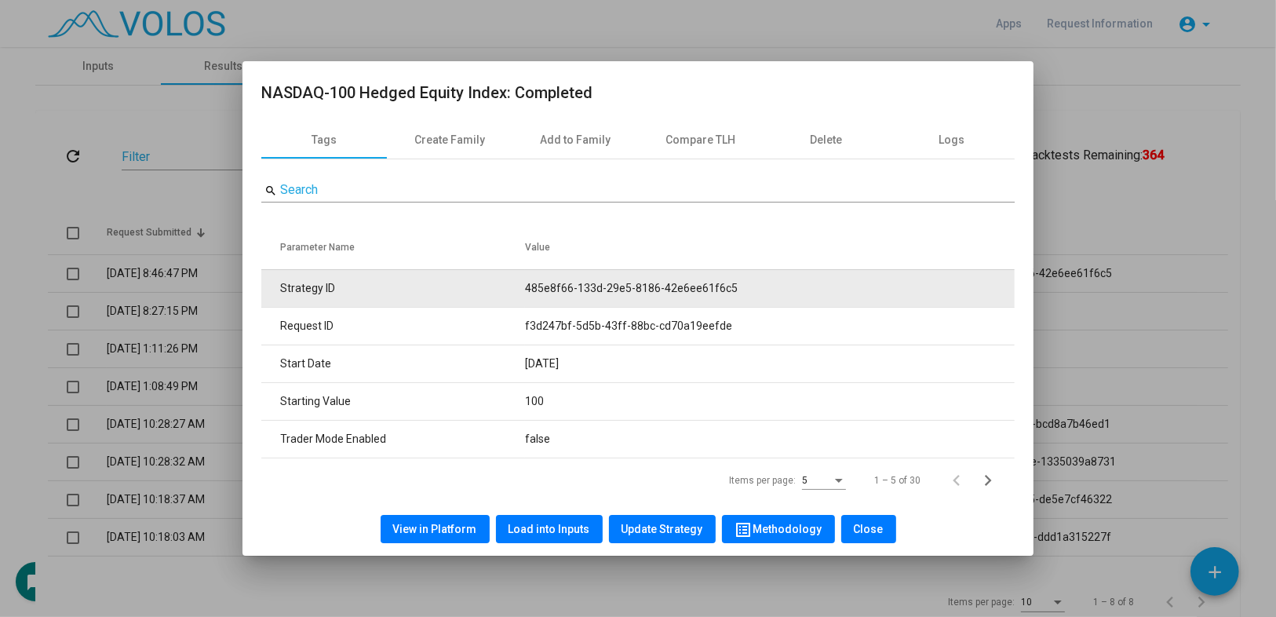
drag, startPoint x: 753, startPoint y: 279, endPoint x: 510, endPoint y: 284, distance: 243.3
click at [510, 284] on tr "Strategy ID 485e8f66-133d-29e5-8186-42e6ee61f6c5" at bounding box center [637, 288] width 753 height 38
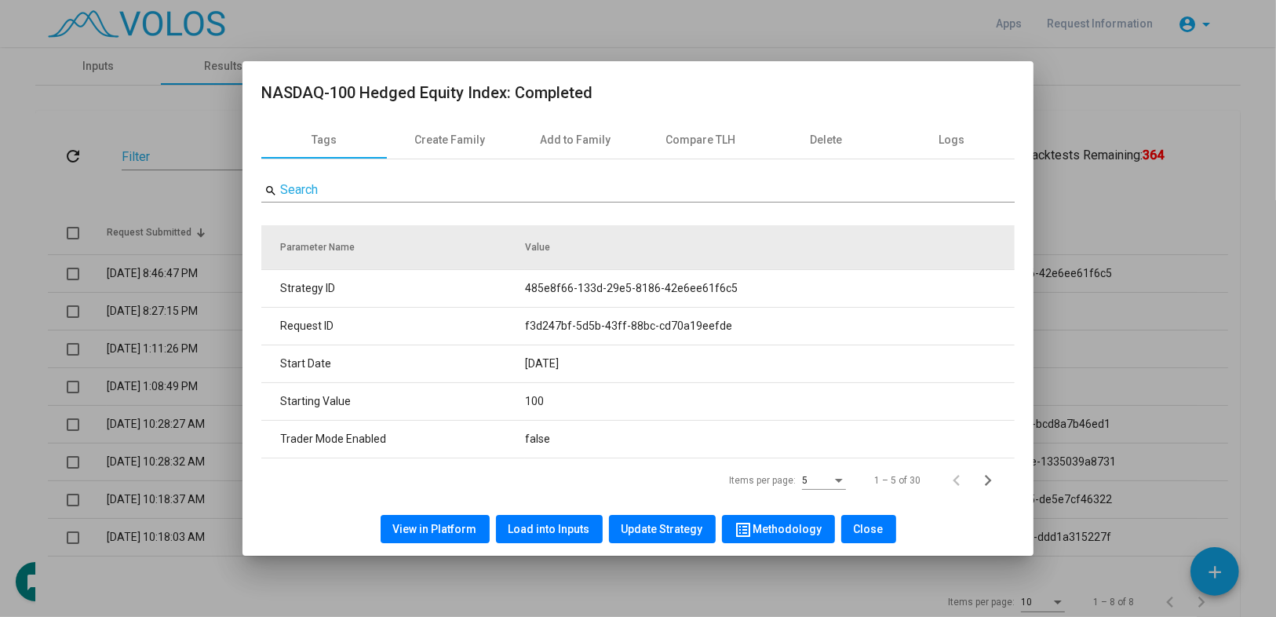
copy tr "485e8f66-133d-29e5-8186-42e6ee61f6c5"
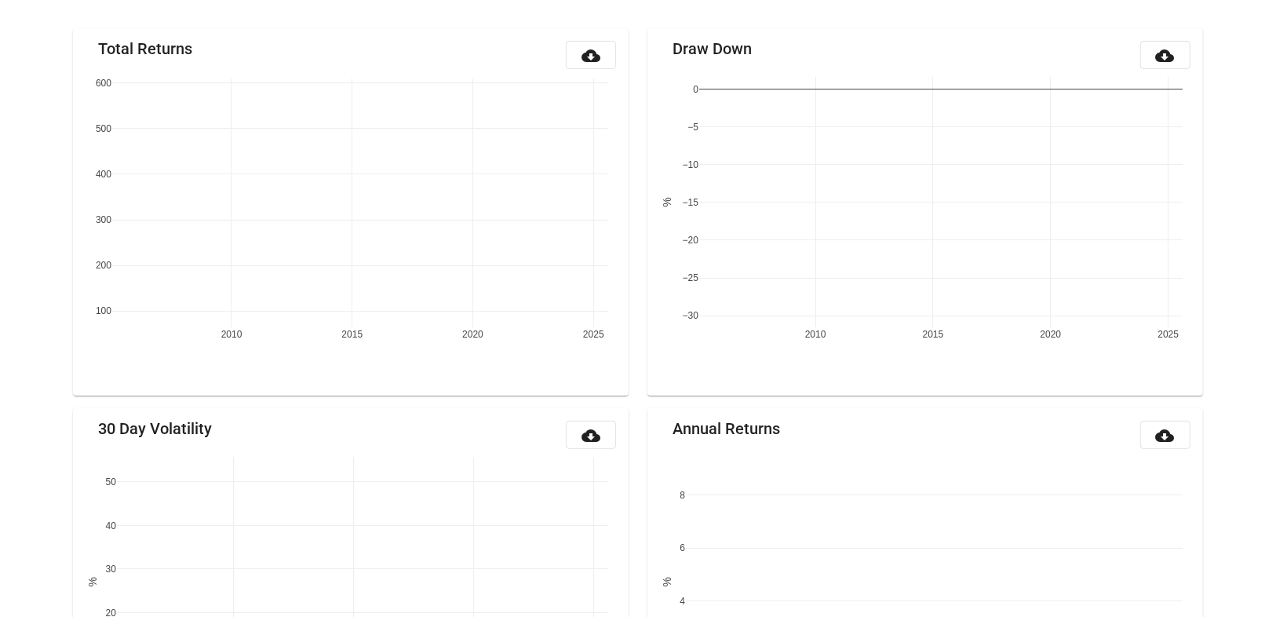
scroll to position [184, 0]
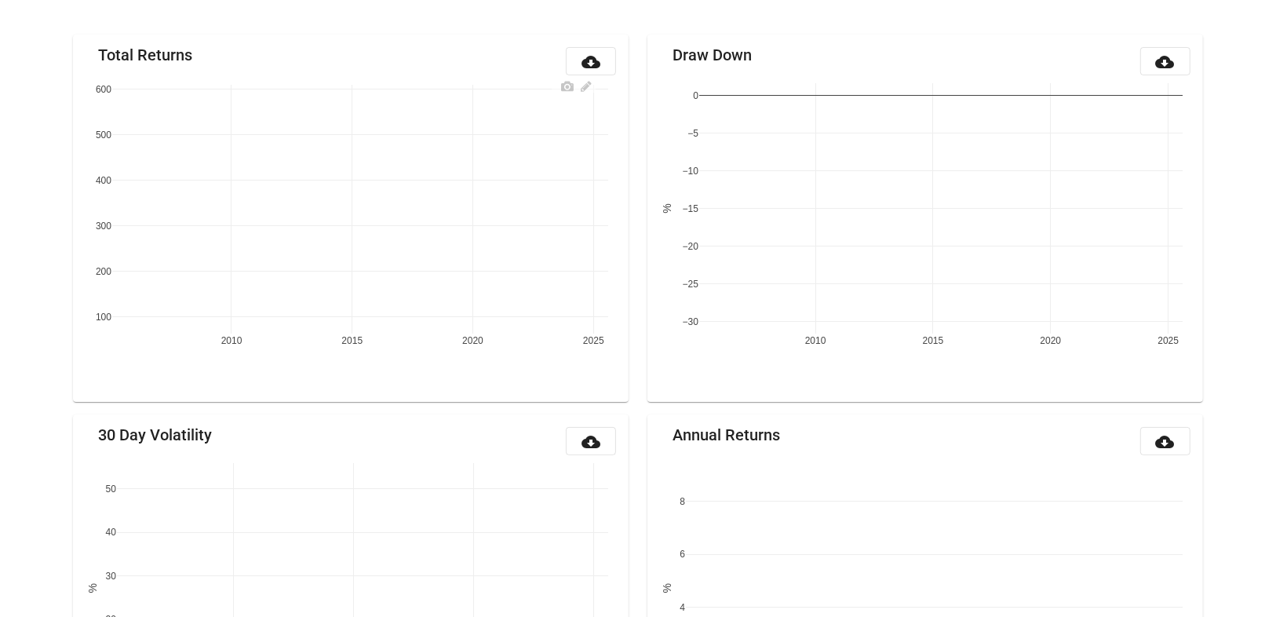
scroll to position [184, 0]
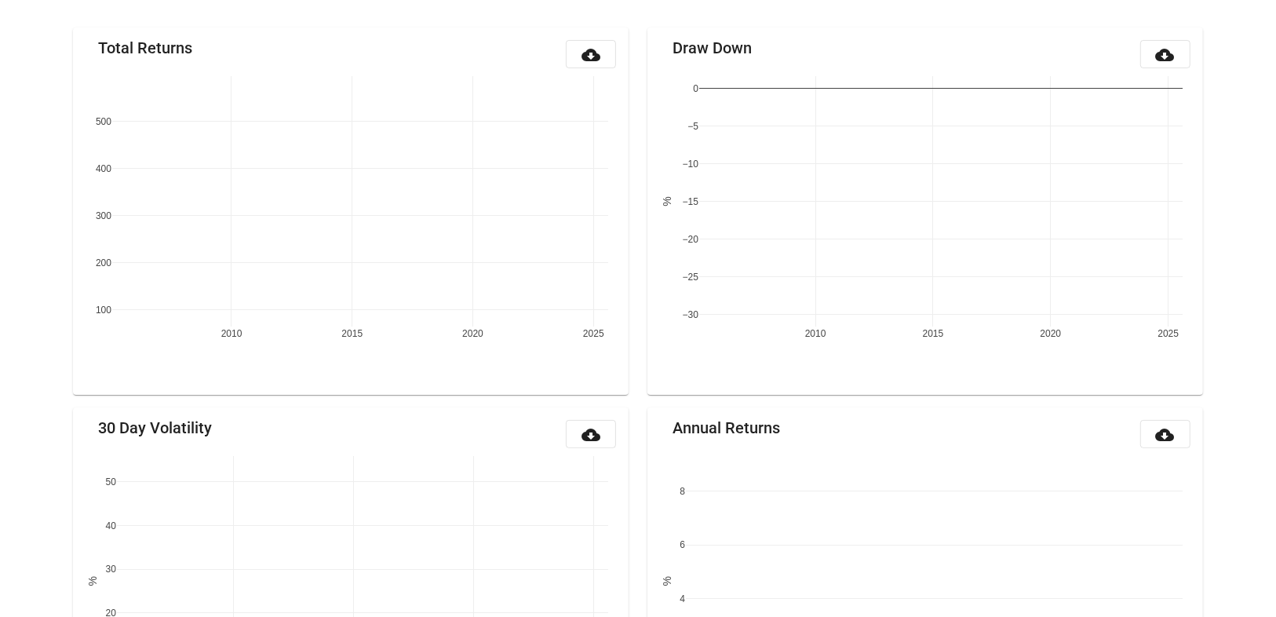
scroll to position [184, 0]
